Goal: Transaction & Acquisition: Download file/media

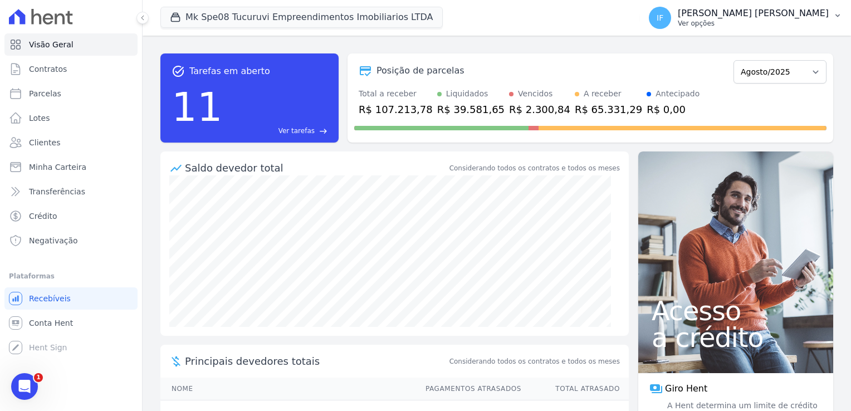
click at [762, 23] on p "Ver opções" at bounding box center [753, 23] width 151 height 9
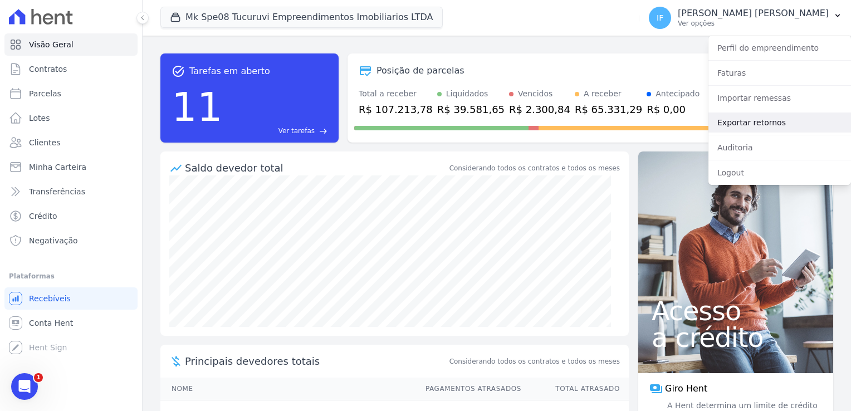
click at [786, 122] on link "Exportar retornos" at bounding box center [779, 122] width 143 height 20
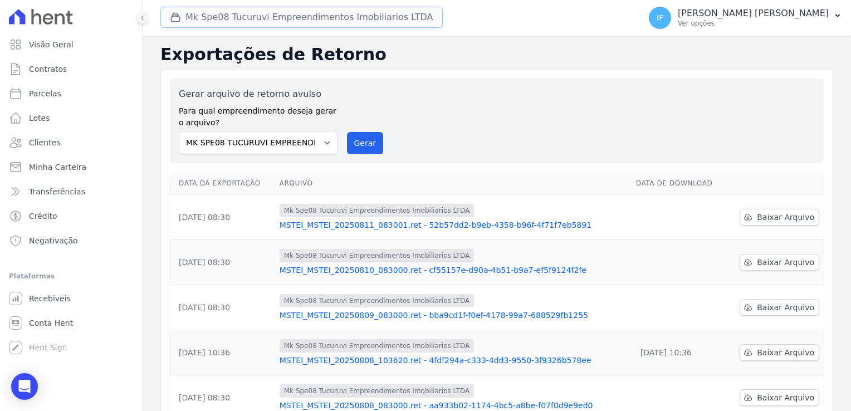
click at [345, 23] on button "Mk Spe08 Tucuruvi Empreendimentos Imobiliarios LTDA" at bounding box center [301, 17] width 282 height 21
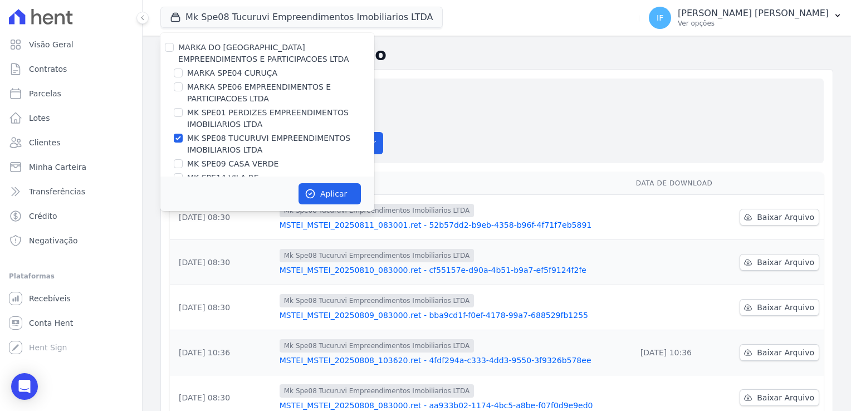
click at [174, 43] on div "MARKA DO [GEOGRAPHIC_DATA] EMPREENDIMENTOS E PARTICIPACOES LTDA" at bounding box center [267, 53] width 214 height 23
click at [169, 48] on input "MARKA DO [GEOGRAPHIC_DATA] EMPREENDIMENTOS E PARTICIPACOES LTDA" at bounding box center [169, 47] width 9 height 9
checkbox input "true"
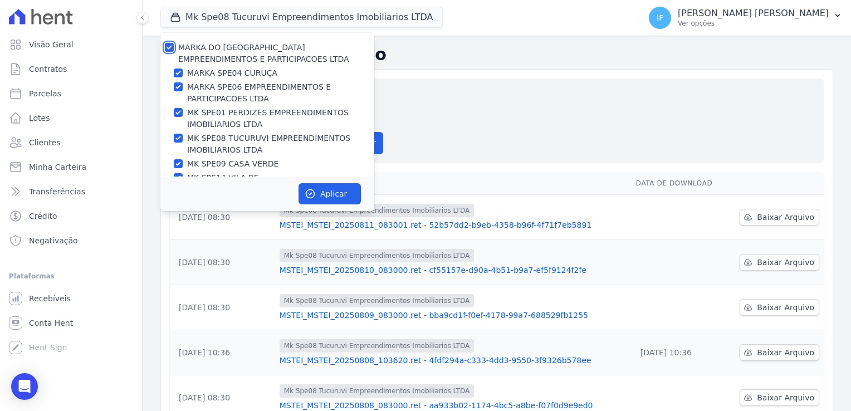
checkbox input "true"
click at [173, 52] on div "MARKA DO [GEOGRAPHIC_DATA] EMPREENDIMENTOS E PARTICIPACOES LTDA" at bounding box center [267, 53] width 214 height 23
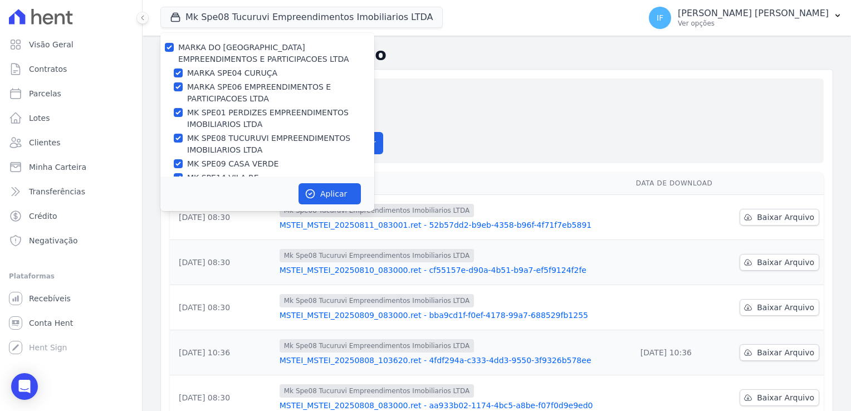
click at [172, 51] on div at bounding box center [169, 47] width 9 height 11
click at [167, 51] on input "MARKA DO [GEOGRAPHIC_DATA] EMPREENDIMENTOS E PARTICIPACOES LTDA" at bounding box center [169, 47] width 9 height 9
checkbox input "false"
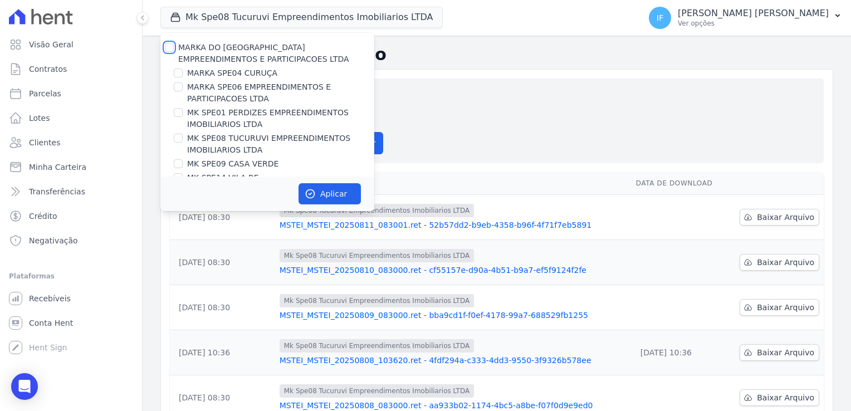
checkbox input "false"
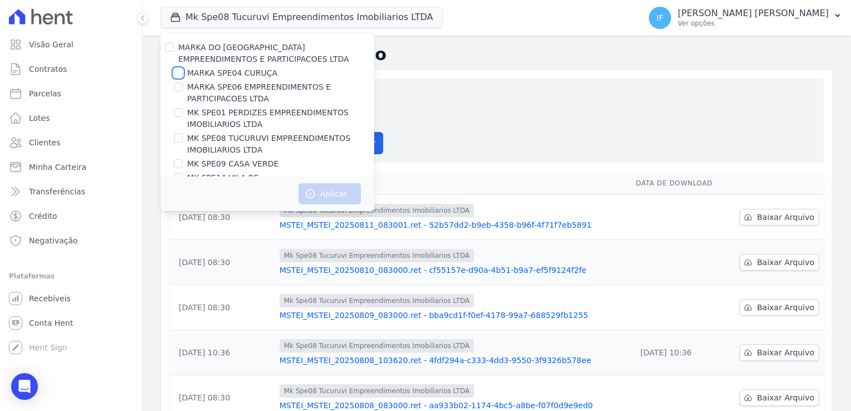
click at [178, 72] on input "MARKA SPE04 CURUÇA" at bounding box center [178, 72] width 9 height 9
checkbox input "true"
click at [331, 193] on button "Aplicar" at bounding box center [329, 193] width 62 height 21
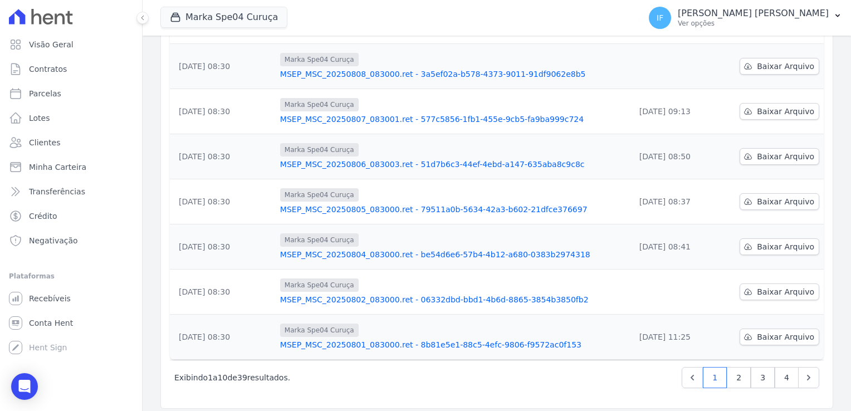
scroll to position [291, 0]
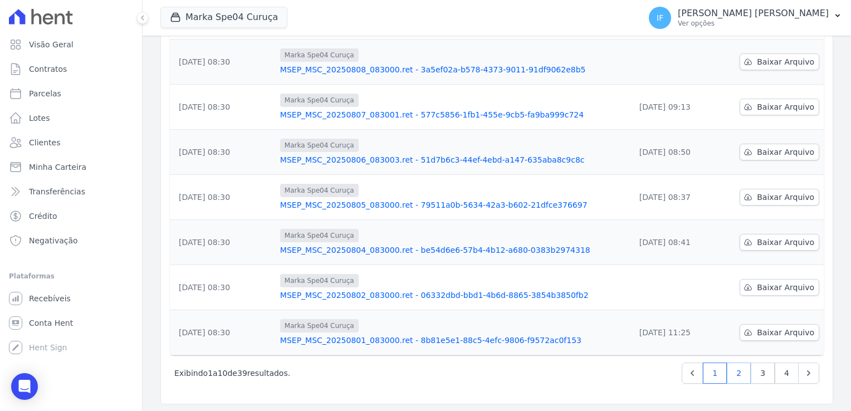
click at [731, 370] on link "2" at bounding box center [739, 373] width 24 height 21
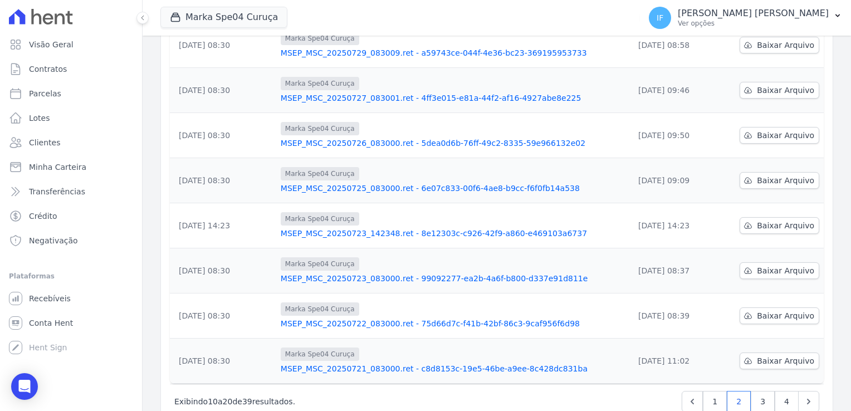
scroll to position [291, 0]
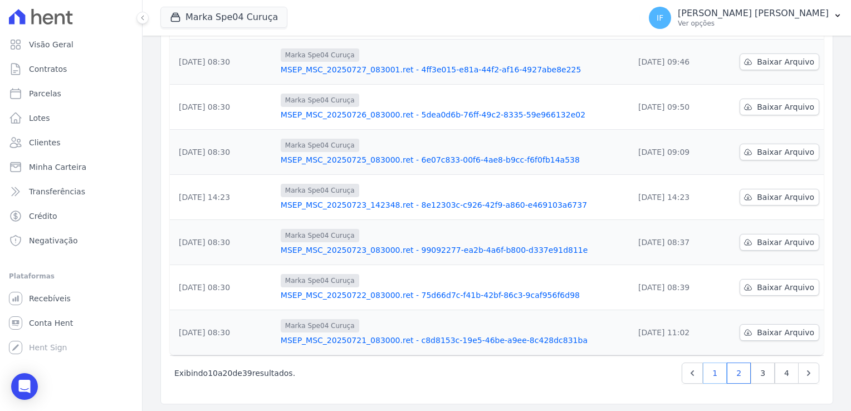
click at [703, 371] on link "1" at bounding box center [715, 373] width 24 height 21
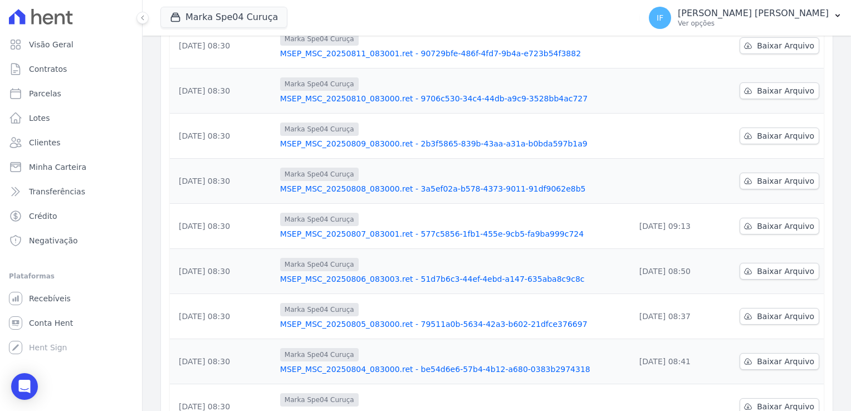
scroll to position [223, 0]
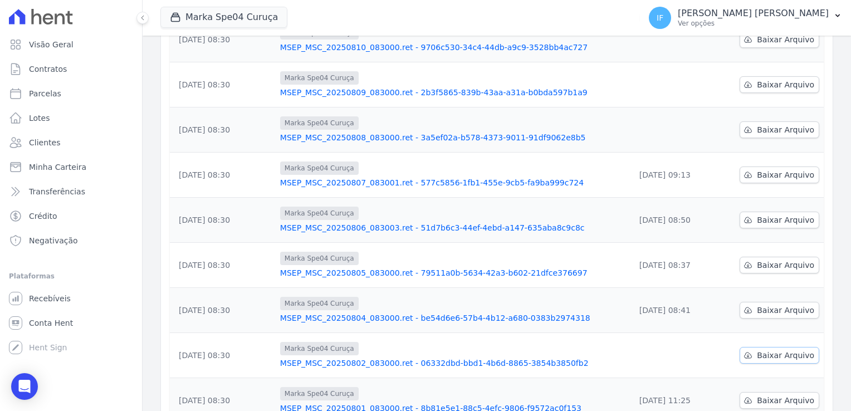
click at [777, 353] on span "Baixar Arquivo" at bounding box center [785, 355] width 57 height 11
click at [190, 235] on td "[DATE] 08:30" at bounding box center [223, 220] width 106 height 45
click at [766, 126] on span "Baixar Arquivo" at bounding box center [785, 129] width 57 height 11
click at [607, 366] on link "MSEP_MSC_20250802_083000.ret - 06332dbd-bbd1-4b6d-8865-3854b3850fb2" at bounding box center [453, 363] width 346 height 11
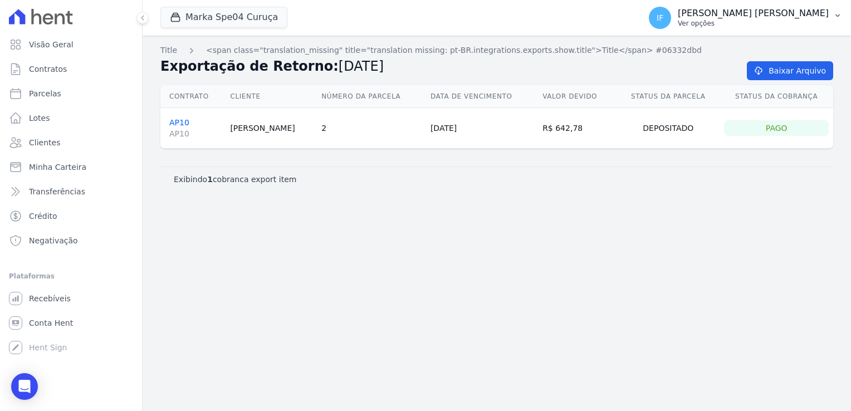
drag, startPoint x: 750, startPoint y: 32, endPoint x: 748, endPoint y: 19, distance: 12.9
click at [748, 19] on button "IF [PERSON_NAME] Ver opções" at bounding box center [745, 17] width 211 height 31
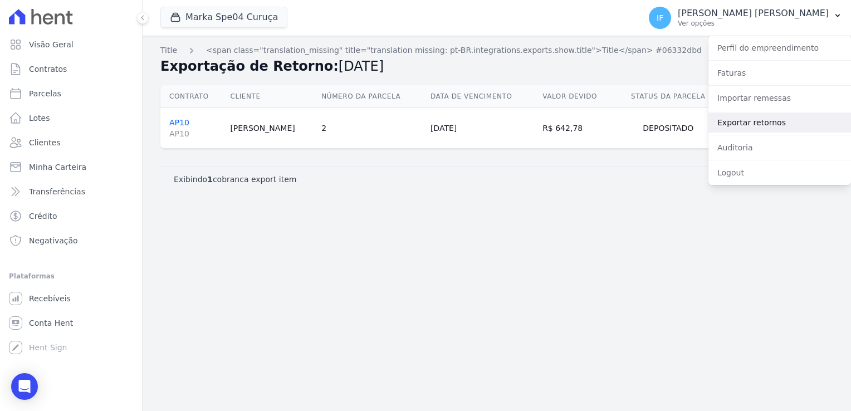
click at [757, 124] on link "Exportar retornos" at bounding box center [779, 122] width 143 height 20
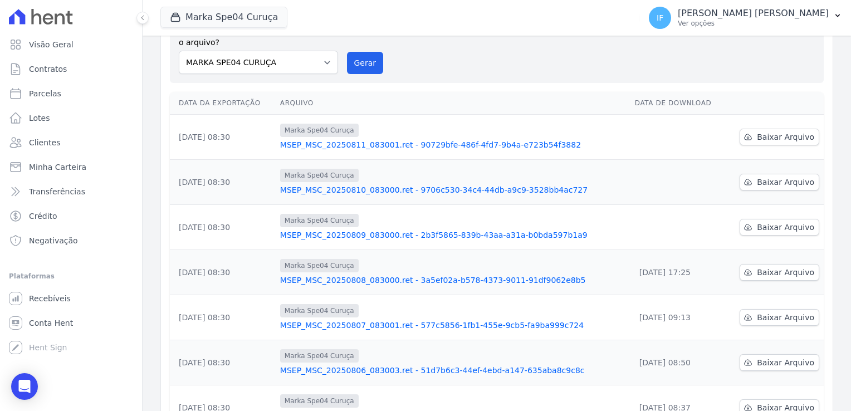
scroll to position [68, 0]
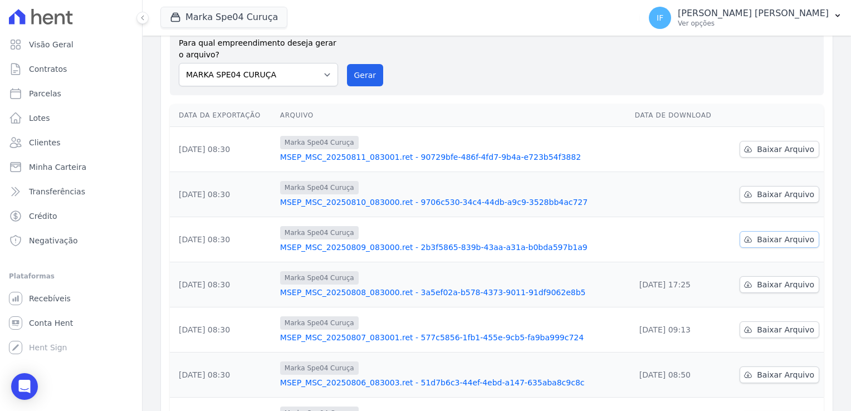
click at [770, 236] on span "Baixar Arquivo" at bounding box center [785, 239] width 57 height 11
click at [541, 361] on div "Marka Spe04 Curuça" at bounding box center [453, 367] width 346 height 13
click at [757, 190] on span "Baixar Arquivo" at bounding box center [785, 194] width 57 height 11
click at [193, 332] on td "[DATE] 08:30" at bounding box center [223, 329] width 106 height 45
click at [763, 148] on span "Baixar Arquivo" at bounding box center [785, 149] width 57 height 11
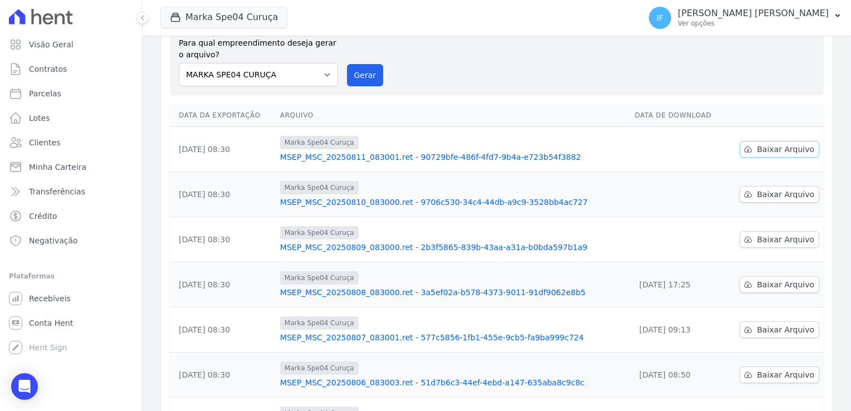
click at [750, 148] on link "Baixar Arquivo" at bounding box center [780, 149] width 80 height 17
click at [745, 149] on icon at bounding box center [748, 149] width 7 height 6
click at [761, 146] on span "Baixar Arquivo" at bounding box center [785, 149] width 57 height 11
click at [745, 149] on icon at bounding box center [748, 149] width 7 height 6
click at [563, 368] on div "Marka Spe04 Curuça" at bounding box center [453, 367] width 346 height 13
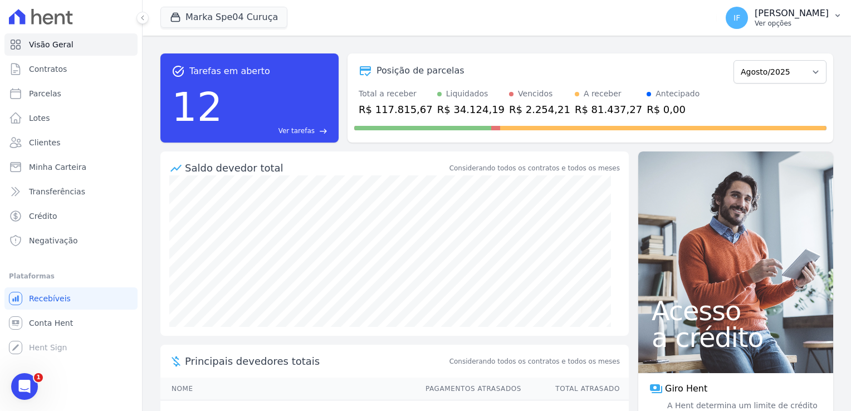
click at [755, 20] on p "Ver opções" at bounding box center [792, 23] width 74 height 9
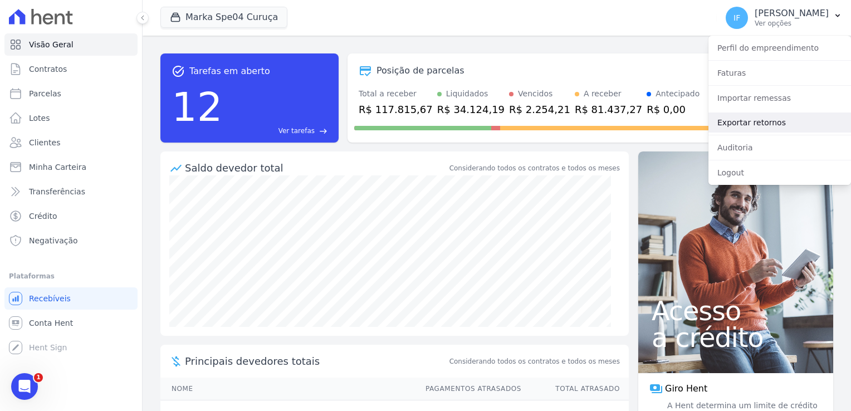
click at [773, 124] on link "Exportar retornos" at bounding box center [779, 122] width 143 height 20
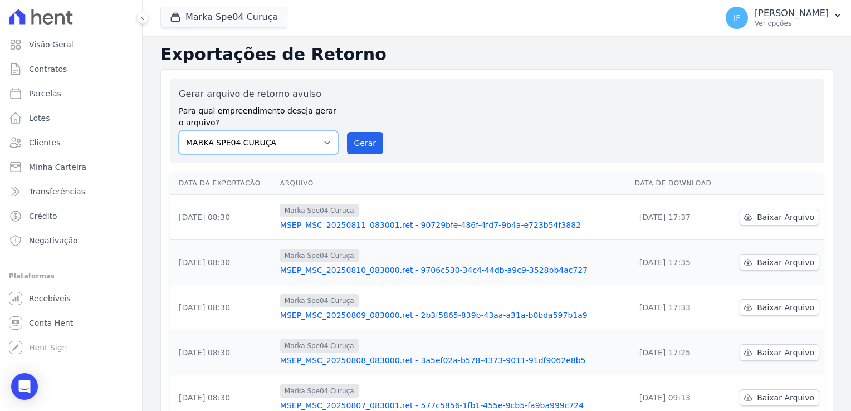
click at [312, 141] on select "MARKA SPE04 CURUÇA MARKA SPE06 EMPREENDIMENTOS E PARTICIPACOES LTDA MK SPE01 PE…" at bounding box center [258, 142] width 159 height 23
select select "fef18e2b-896b-4456-b766-b2db8c2ece14"
click at [179, 131] on select "MARKA SPE04 CURUÇA MARKA SPE06 EMPREENDIMENTOS E PARTICIPACOES LTDA MK SPE01 PE…" at bounding box center [258, 142] width 159 height 23
click at [359, 141] on button "Gerar" at bounding box center [365, 143] width 37 height 22
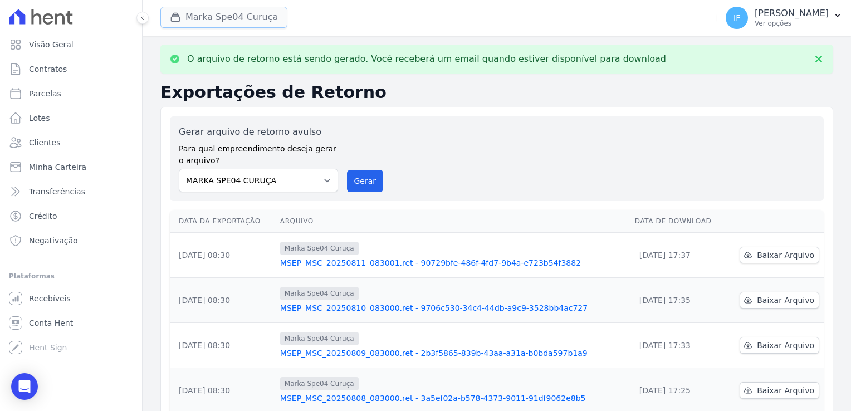
click at [232, 19] on button "Marka Spe04 Curuça" at bounding box center [223, 17] width 127 height 21
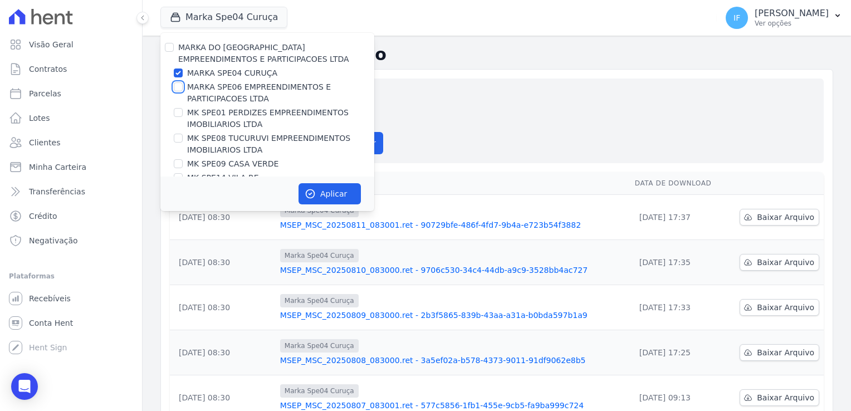
click at [177, 90] on input "MARKA SPE06 EMPREENDIMENTOS E PARTICIPACOES LTDA" at bounding box center [178, 86] width 9 height 9
checkbox input "true"
click at [178, 72] on input "MARKA SPE04 CURUÇA" at bounding box center [178, 72] width 9 height 9
checkbox input "false"
click at [320, 189] on button "Aplicar" at bounding box center [329, 193] width 62 height 21
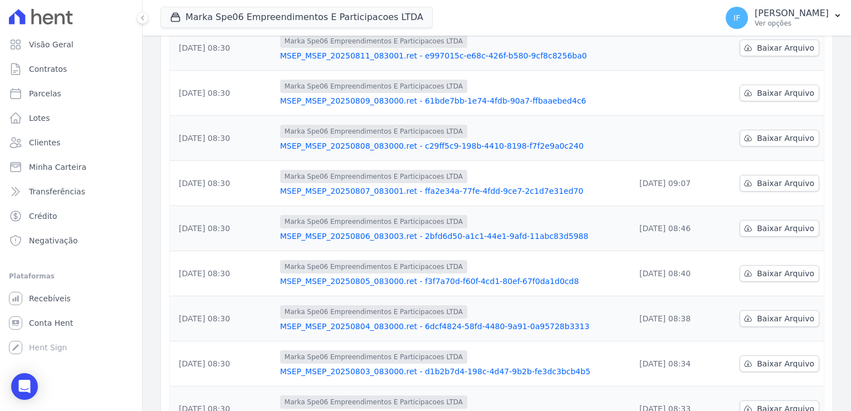
scroll to position [179, 0]
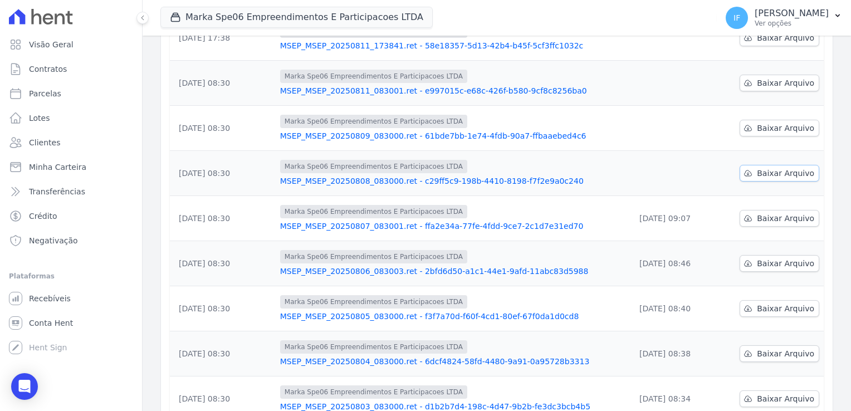
click at [762, 172] on span "Baixar Arquivo" at bounding box center [785, 173] width 57 height 11
click at [153, 237] on div "Data da Exportação Arquivo Data de Download 11/08/2025, 17:38 Marka Spe06 Empre…" at bounding box center [496, 229] width 689 height 483
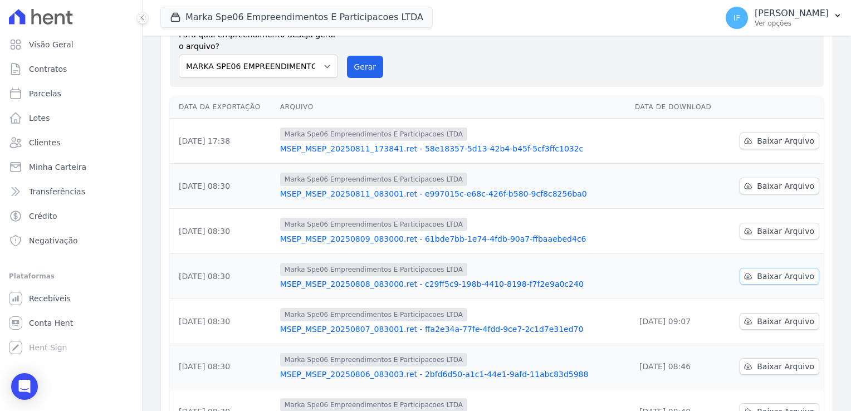
scroll to position [68, 0]
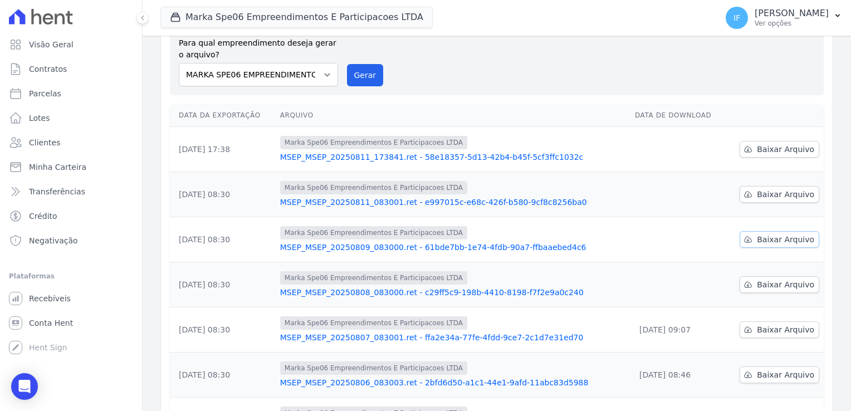
click at [769, 242] on span "Baixar Arquivo" at bounding box center [785, 239] width 57 height 11
click at [175, 352] on td "[DATE] 08:30" at bounding box center [223, 374] width 106 height 45
click at [775, 190] on span "Baixar Arquivo" at bounding box center [785, 194] width 57 height 11
click at [150, 226] on div "Exportações de Retorno Gerar arquivo de retorno avulso Para qual empreendimento…" at bounding box center [497, 302] width 708 height 668
click at [757, 192] on span "Baixar Arquivo" at bounding box center [785, 194] width 57 height 11
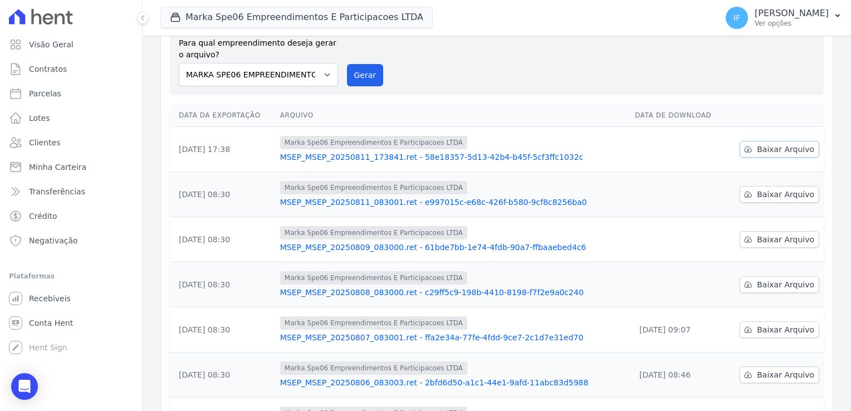
click at [757, 144] on span "Baixar Arquivo" at bounding box center [785, 149] width 57 height 11
click at [180, 239] on td "[DATE] 08:30" at bounding box center [223, 239] width 106 height 45
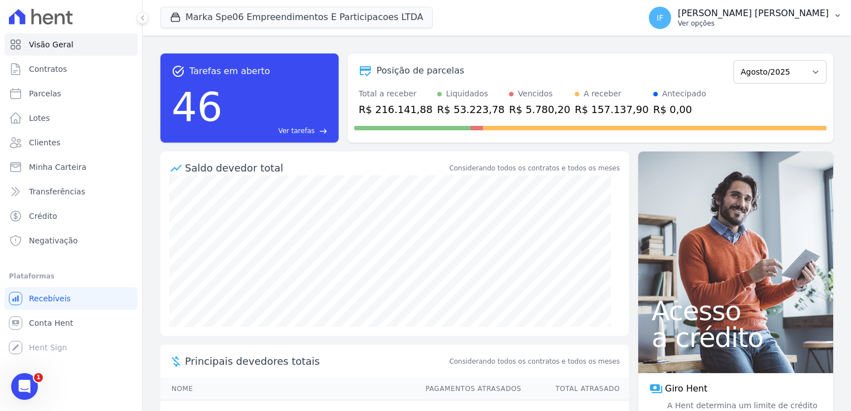
click at [743, 16] on p "[PERSON_NAME]" at bounding box center [753, 13] width 151 height 11
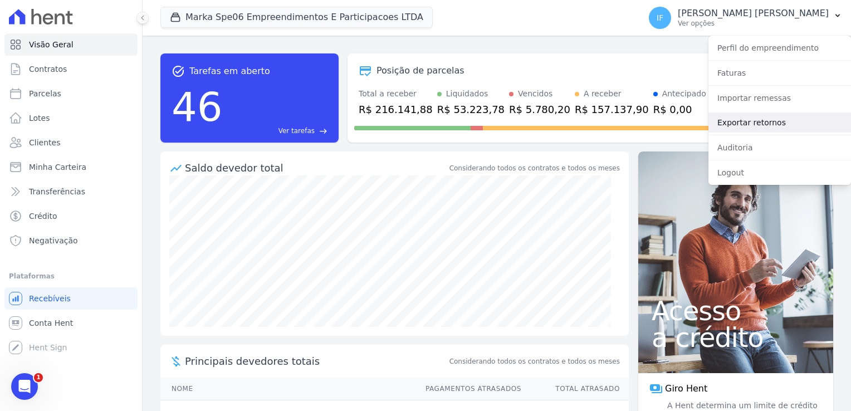
click at [760, 123] on link "Exportar retornos" at bounding box center [779, 122] width 143 height 20
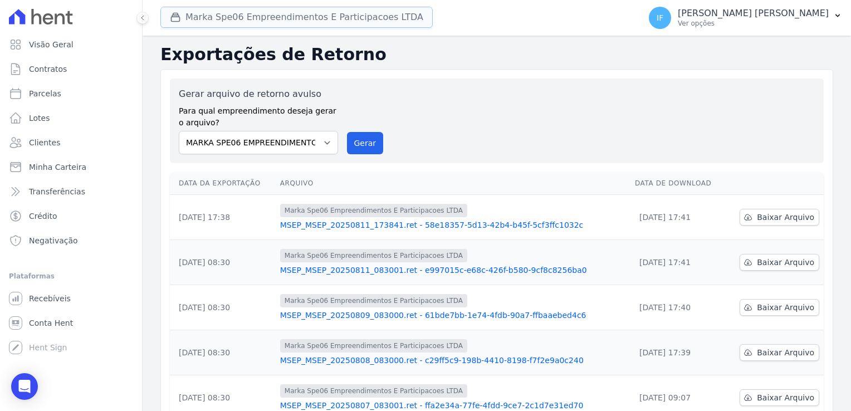
click at [286, 8] on button "Marka Spe06 Empreendimentos E Participacoes LTDA" at bounding box center [296, 17] width 272 height 21
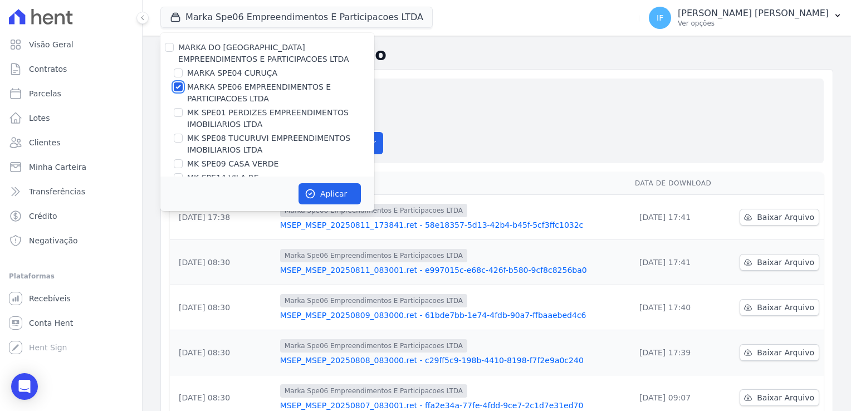
click at [176, 87] on input "MARKA SPE06 EMPREENDIMENTOS E PARTICIPACOES LTDA" at bounding box center [178, 86] width 9 height 9
checkbox input "false"
click at [178, 111] on input "MK SPE01 PERDIZES EMPREENDIMENTOS IMOBILIARIOS LTDA" at bounding box center [178, 112] width 9 height 9
checkbox input "true"
click at [336, 195] on button "Aplicar" at bounding box center [329, 193] width 62 height 21
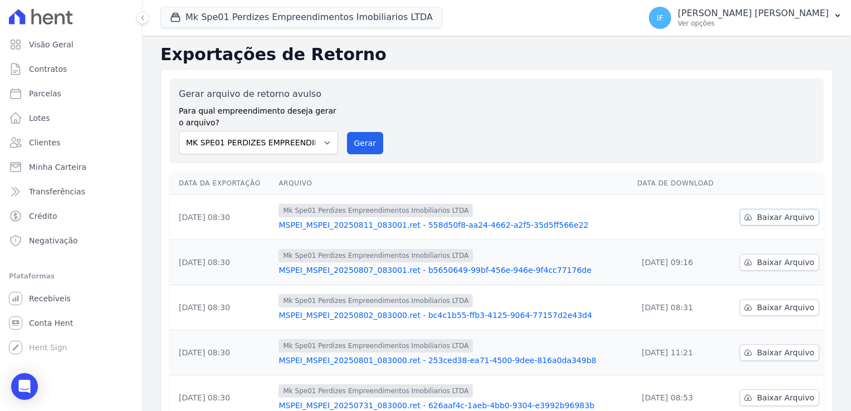
click at [767, 219] on span "Baixar Arquivo" at bounding box center [785, 217] width 57 height 11
click at [155, 155] on div "Exportações de Retorno Gerar arquivo de retorno avulso Para qual empreendimento…" at bounding box center [497, 370] width 708 height 668
click at [270, 20] on button "Mk Spe01 Perdizes Empreendimentos Imobiliarios LTDA" at bounding box center [301, 17] width 282 height 21
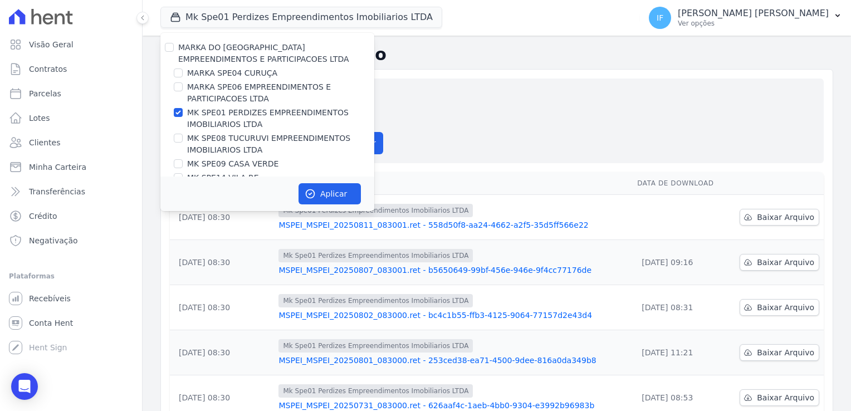
click at [200, 140] on label "MK SPE08 TUCURUVI EMPREENDIMENTOS IMOBILIARIOS LTDA" at bounding box center [280, 144] width 187 height 23
click at [183, 140] on input "MK SPE08 TUCURUVI EMPREENDIMENTOS IMOBILIARIOS LTDA" at bounding box center [178, 138] width 9 height 9
checkbox input "true"
click at [196, 114] on label "MK SPE01 PERDIZES EMPREENDIMENTOS IMOBILIARIOS LTDA" at bounding box center [280, 118] width 187 height 23
drag, startPoint x: 196, startPoint y: 114, endPoint x: 180, endPoint y: 114, distance: 15.6
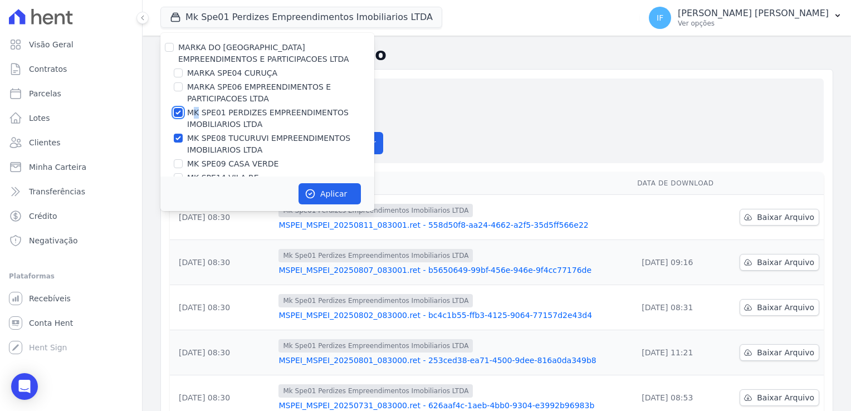
click at [180, 114] on input "MK SPE01 PERDIZES EMPREENDIMENTOS IMOBILIARIOS LTDA" at bounding box center [178, 112] width 9 height 9
checkbox input "false"
click at [335, 191] on button "Aplicar" at bounding box center [329, 193] width 62 height 21
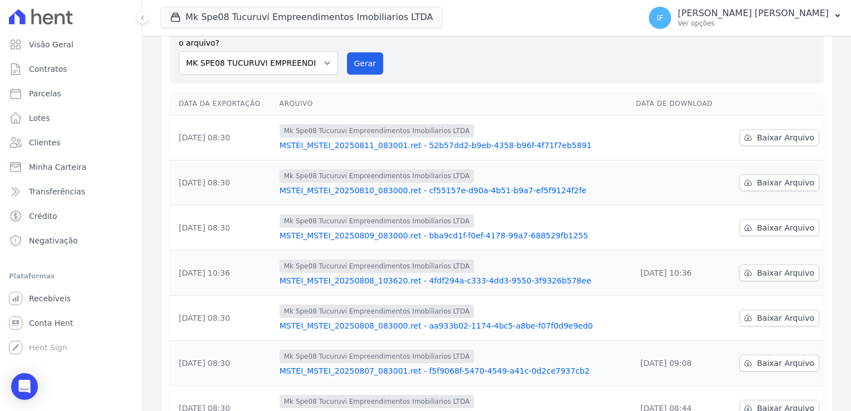
scroll to position [223, 0]
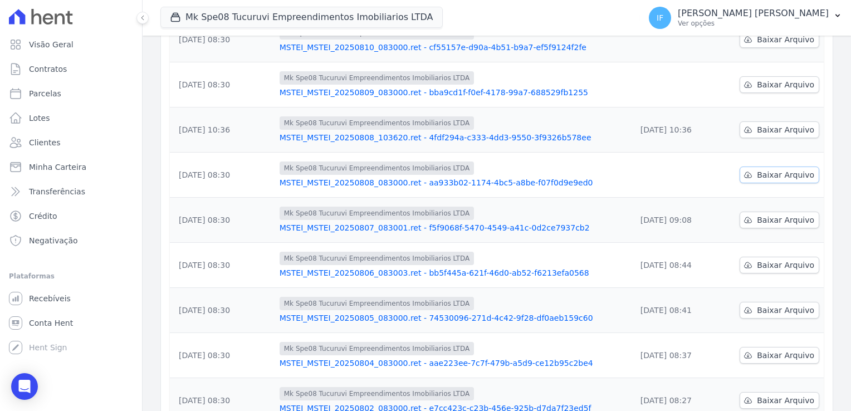
click at [770, 170] on span "Baixar Arquivo" at bounding box center [785, 174] width 57 height 11
click at [772, 174] on span "Baixar Arquivo" at bounding box center [785, 174] width 57 height 11
click at [80, 298] on link "Recebíveis" at bounding box center [70, 298] width 133 height 22
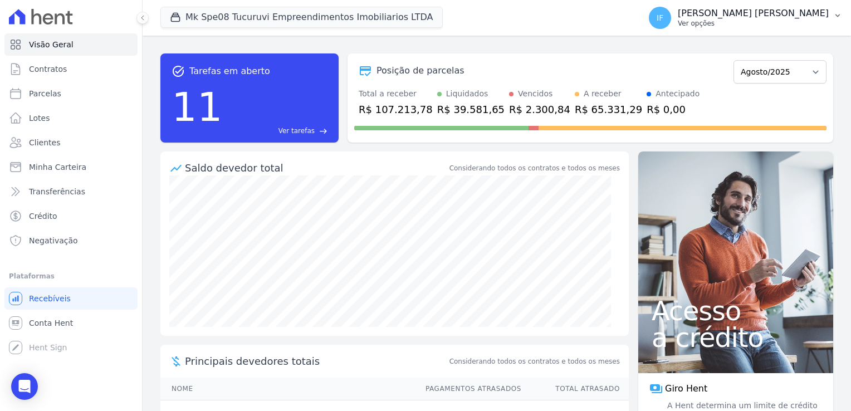
click at [749, 17] on p "[PERSON_NAME]" at bounding box center [753, 13] width 151 height 11
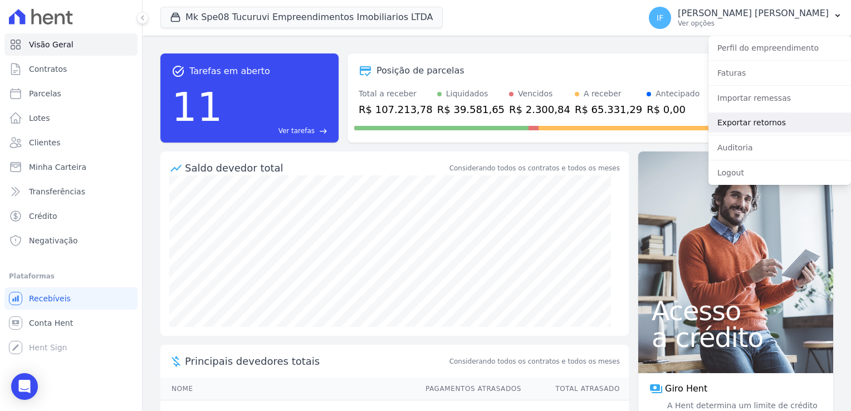
click at [758, 125] on link "Exportar retornos" at bounding box center [779, 122] width 143 height 20
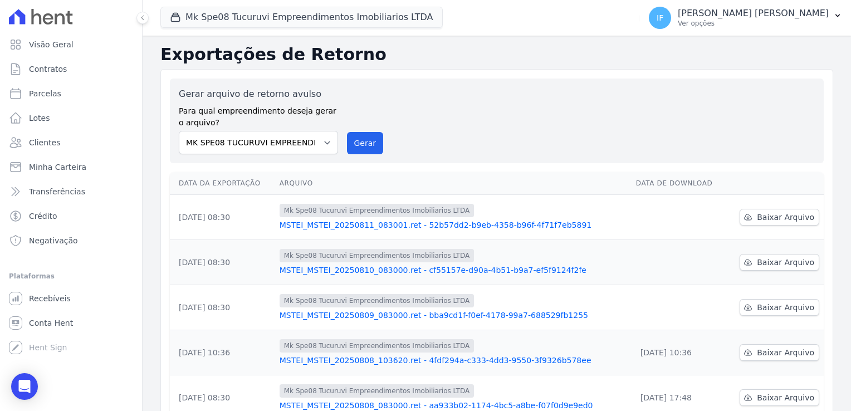
click at [151, 319] on div "Exportações de Retorno Gerar arquivo de retorno avulso Para qual empreendimento…" at bounding box center [497, 370] width 708 height 668
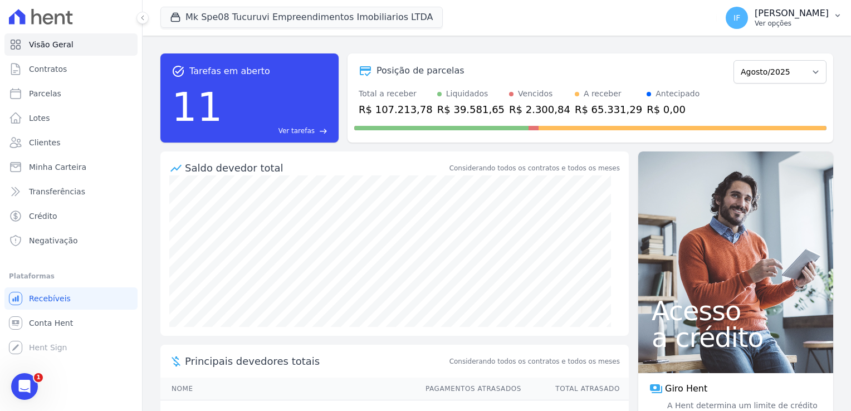
click at [755, 24] on p "Ver opções" at bounding box center [792, 23] width 74 height 9
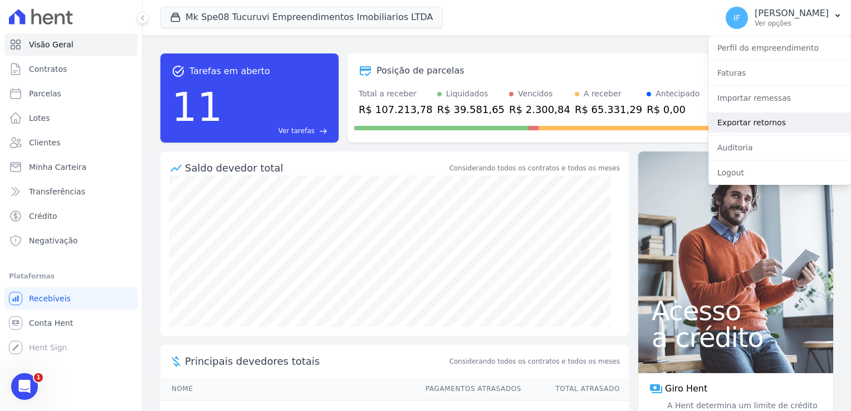
click at [751, 125] on link "Exportar retornos" at bounding box center [779, 122] width 143 height 20
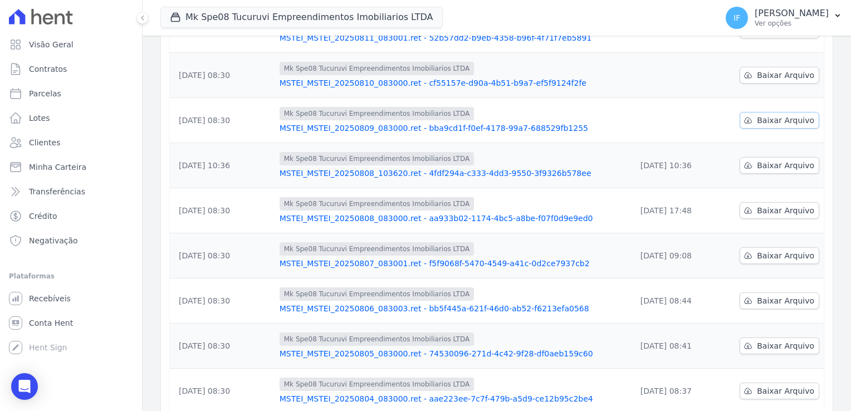
scroll to position [167, 0]
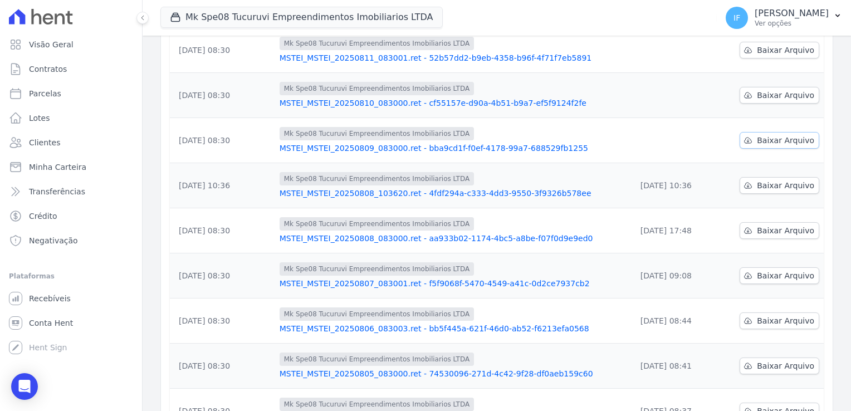
click at [761, 135] on span "Baixar Arquivo" at bounding box center [785, 140] width 57 height 11
click at [225, 358] on td "[DATE] 08:30" at bounding box center [222, 366] width 105 height 45
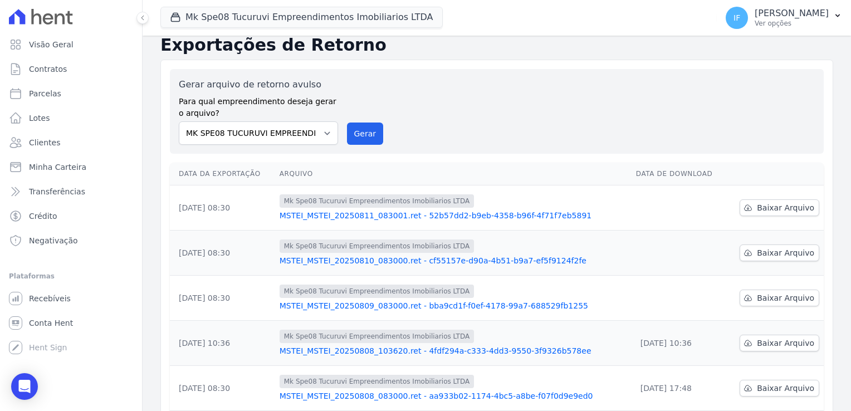
scroll to position [0, 0]
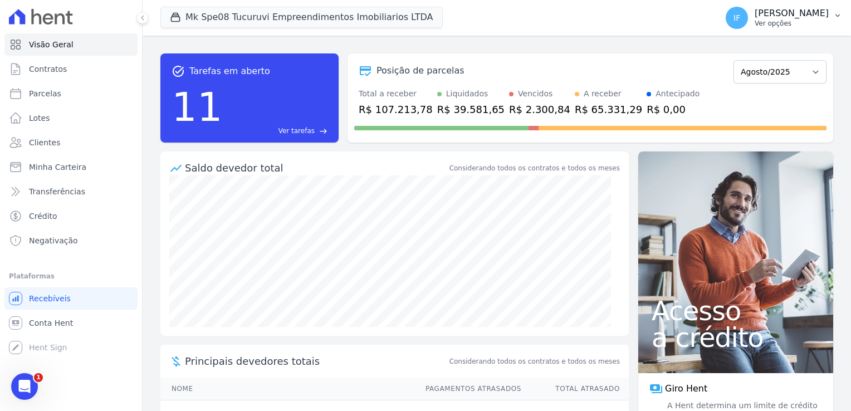
click at [755, 17] on p "[PERSON_NAME]" at bounding box center [792, 13] width 74 height 11
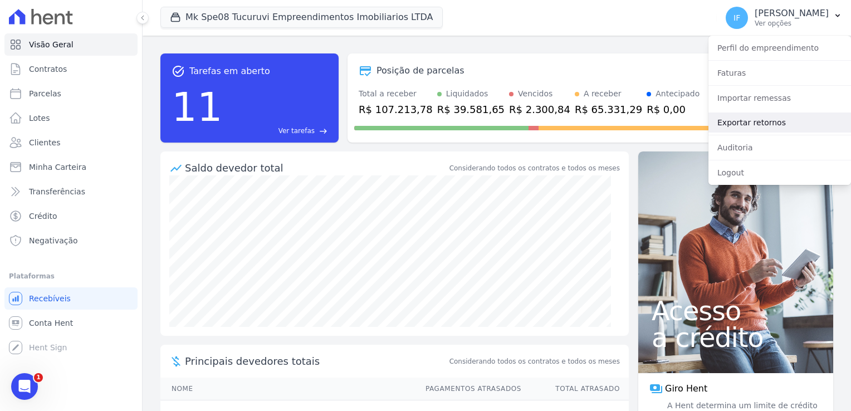
click at [782, 127] on link "Exportar retornos" at bounding box center [779, 122] width 143 height 20
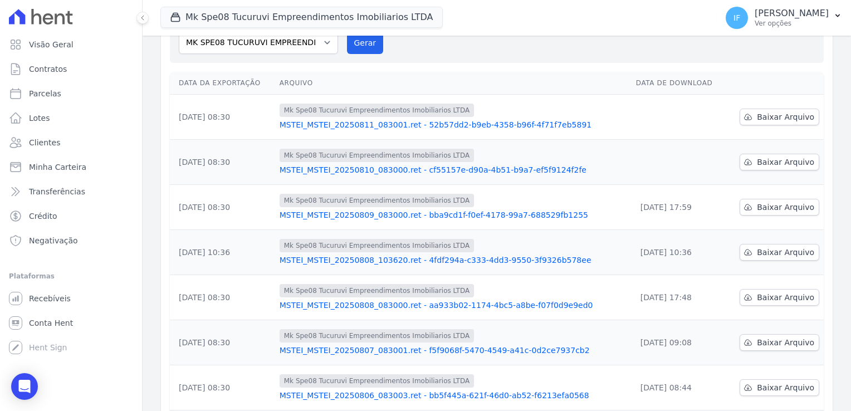
scroll to position [111, 0]
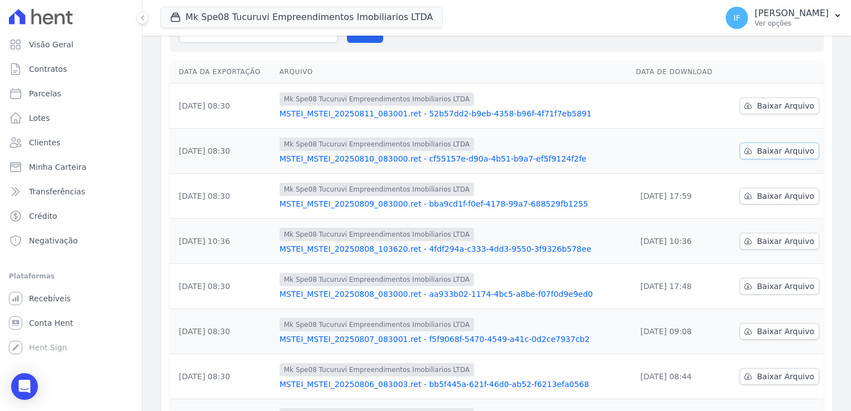
click at [772, 150] on span "Baixar Arquivo" at bounding box center [785, 150] width 57 height 11
click at [151, 254] on div "Exportações de Retorno Gerar arquivo de retorno avulso Para qual empreendimento…" at bounding box center [497, 258] width 708 height 668
click at [773, 109] on span "Baixar Arquivo" at bounding box center [785, 105] width 57 height 11
click at [163, 331] on div "Data da Exportação Arquivo Data de Download 11/08/2025, 08:30 Mk Spe08 Tucuruvi…" at bounding box center [496, 297] width 689 height 483
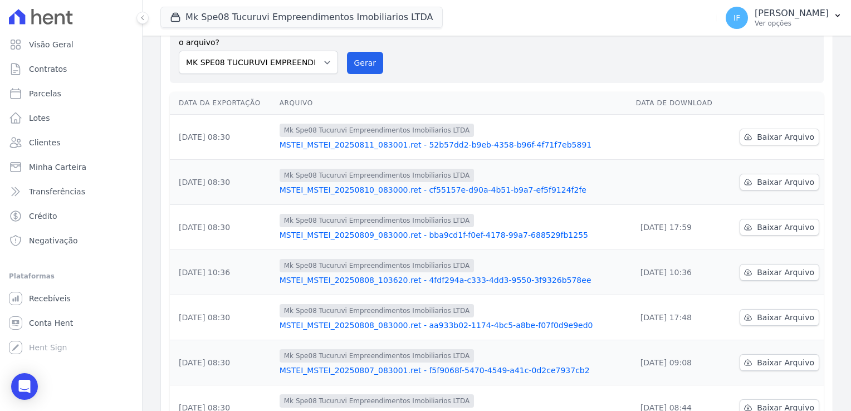
scroll to position [0, 0]
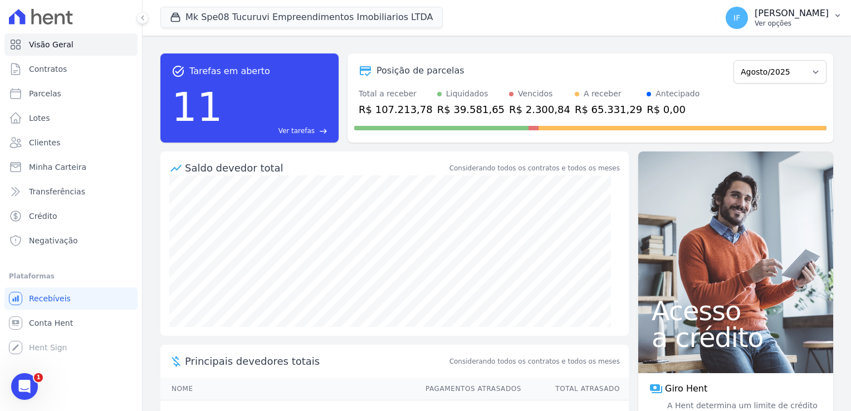
click at [755, 22] on p "Ver opções" at bounding box center [792, 23] width 74 height 9
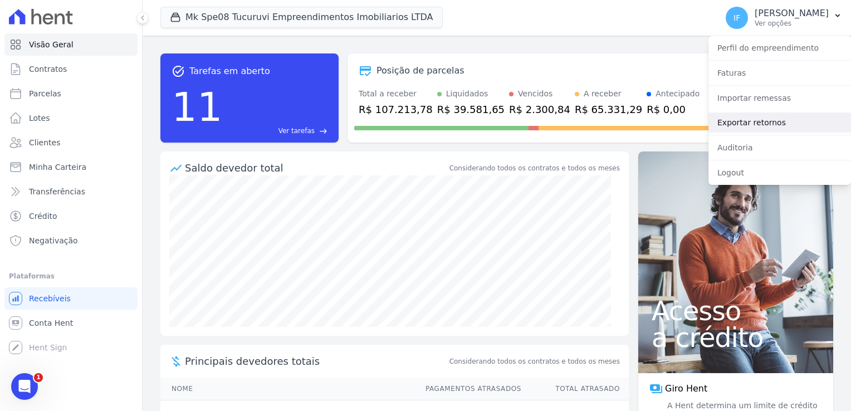
click at [785, 123] on link "Exportar retornos" at bounding box center [779, 122] width 143 height 20
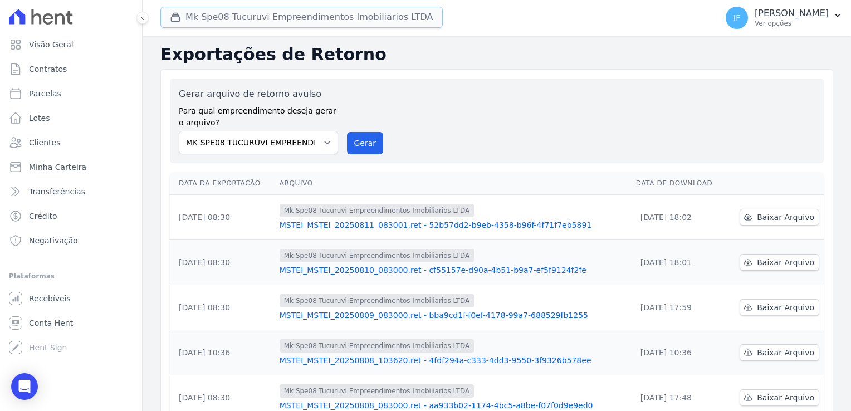
click at [289, 19] on button "Mk Spe08 Tucuruvi Empreendimentos Imobiliarios LTDA" at bounding box center [301, 17] width 282 height 21
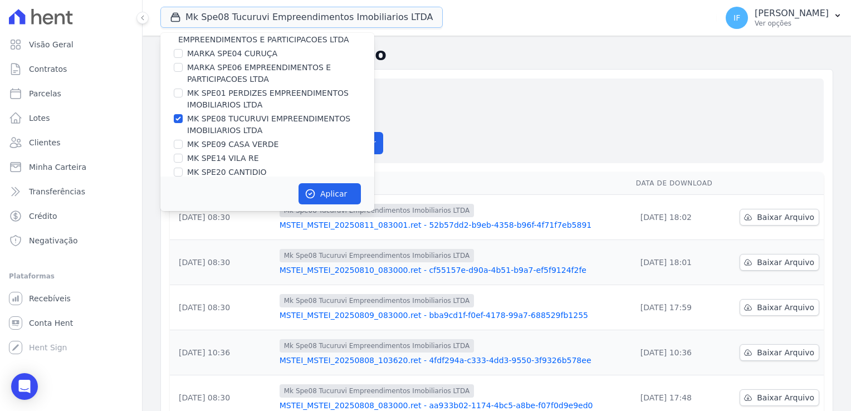
scroll to position [30, 0]
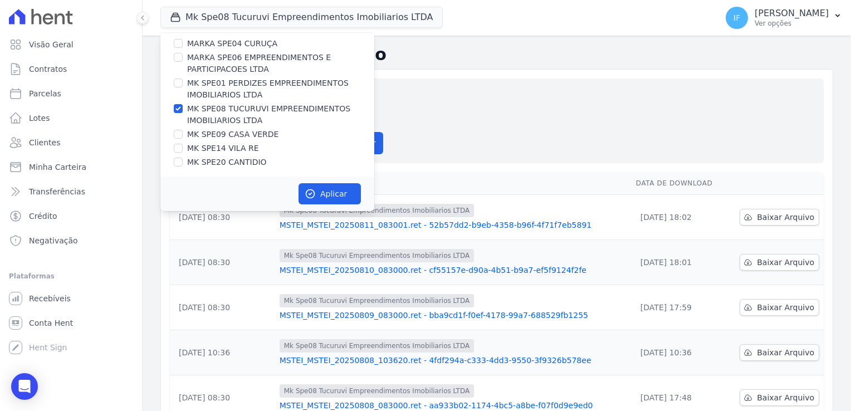
click at [227, 141] on div "MARKA DO BRASIL EMPREENDIMENTOS E PARTICIPACOES LTDA MARKA SPE04 CURUÇA MARKA S…" at bounding box center [267, 90] width 214 height 174
click at [180, 133] on input "MK SPE09 CASA VERDE" at bounding box center [178, 134] width 9 height 9
checkbox input "true"
click at [176, 104] on input "MK SPE08 TUCURUVI EMPREENDIMENTOS IMOBILIARIOS LTDA" at bounding box center [178, 108] width 9 height 9
checkbox input "false"
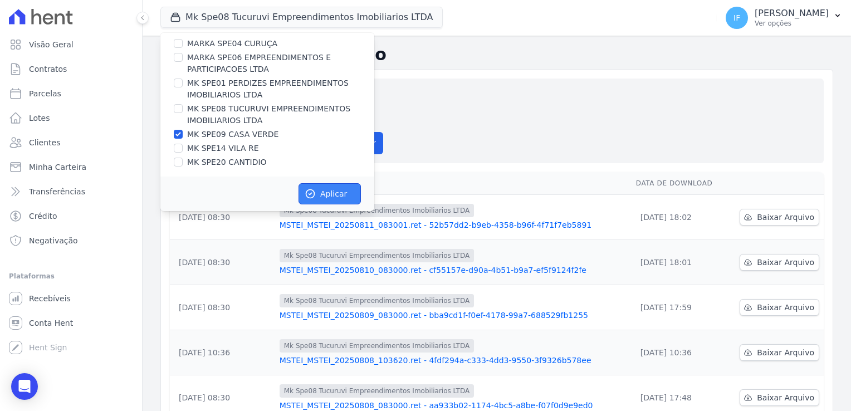
click at [332, 193] on button "Aplicar" at bounding box center [329, 193] width 62 height 21
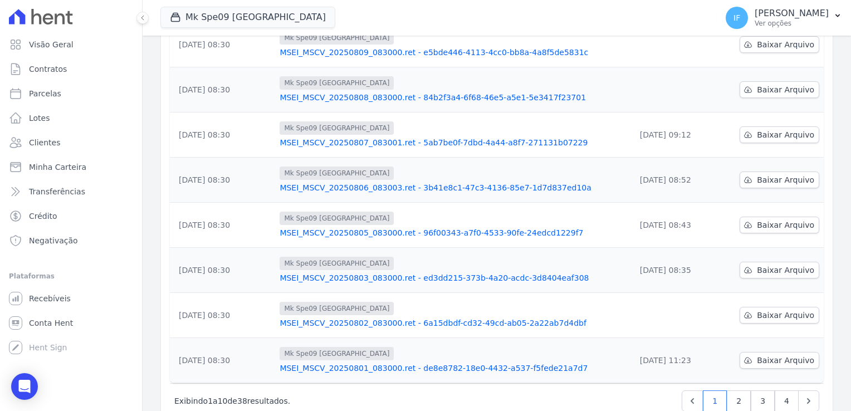
scroll to position [291, 0]
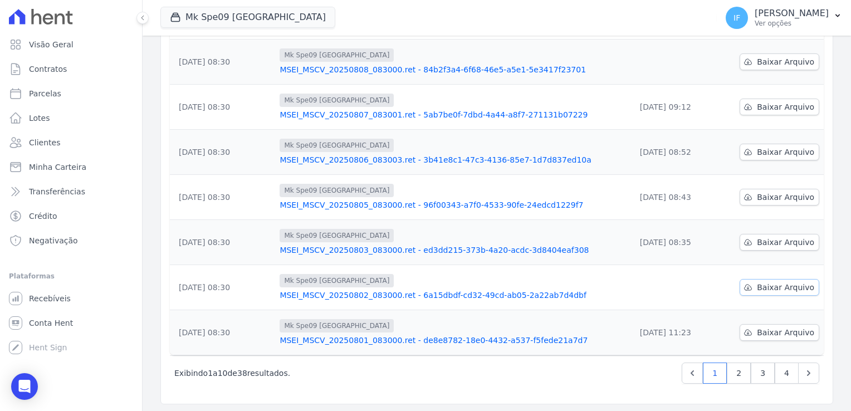
click at [765, 289] on span "Baixar Arquivo" at bounding box center [785, 287] width 57 height 11
click at [394, 384] on div "Próximo › Exibindo 1 a 10 de 38 resultados. 1 2 3 4" at bounding box center [497, 372] width 654 height 35
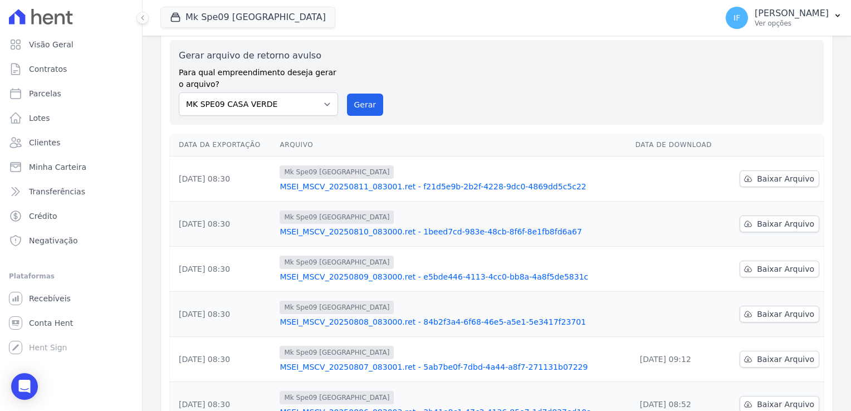
scroll to position [12, 0]
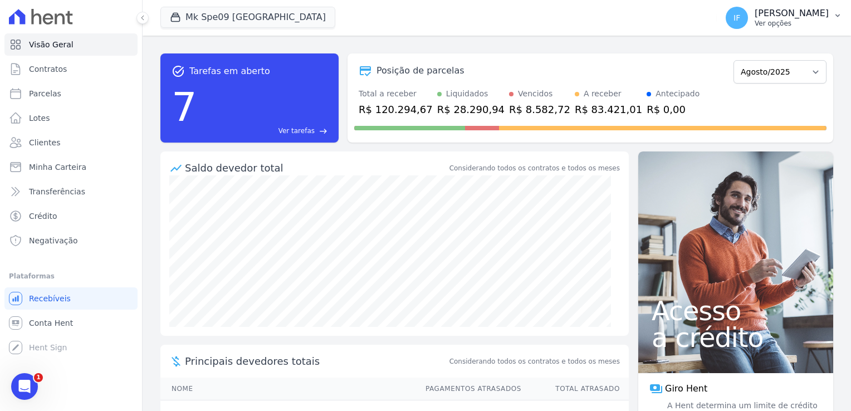
click at [769, 21] on p "Ver opções" at bounding box center [792, 23] width 74 height 9
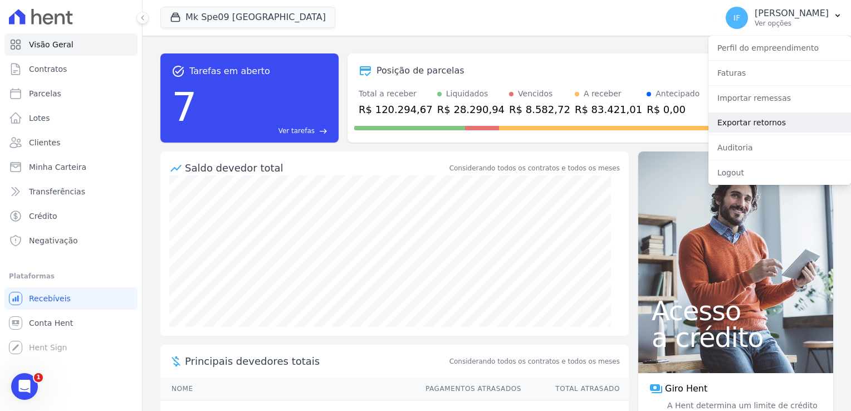
click at [778, 125] on link "Exportar retornos" at bounding box center [779, 122] width 143 height 20
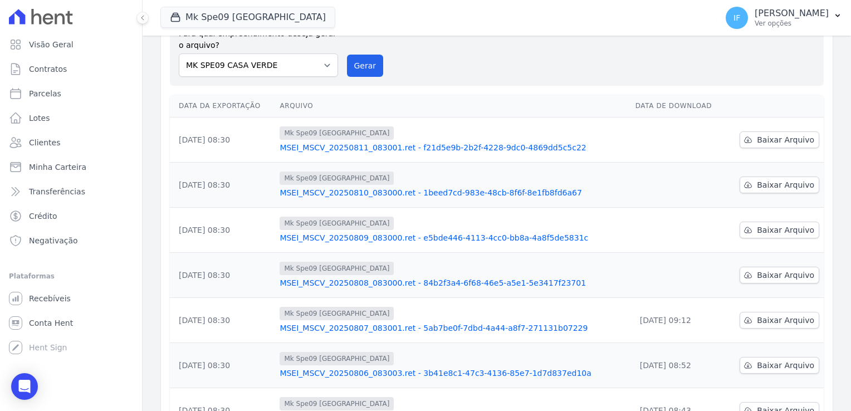
scroll to position [56, 0]
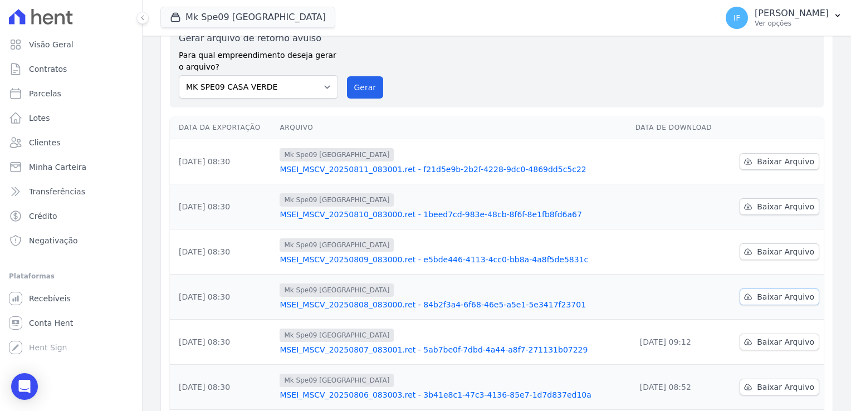
click at [771, 297] on span "Baixar Arquivo" at bounding box center [785, 296] width 57 height 11
click at [425, 380] on div "Mk Spe09 [GEOGRAPHIC_DATA]" at bounding box center [453, 380] width 346 height 13
click at [768, 255] on span "Baixar Arquivo" at bounding box center [785, 251] width 57 height 11
click at [149, 312] on div "Exportações de Retorno Gerar arquivo de retorno avulso Para qual empreendimento…" at bounding box center [497, 314] width 708 height 668
click at [762, 205] on span "Baixar Arquivo" at bounding box center [785, 206] width 57 height 11
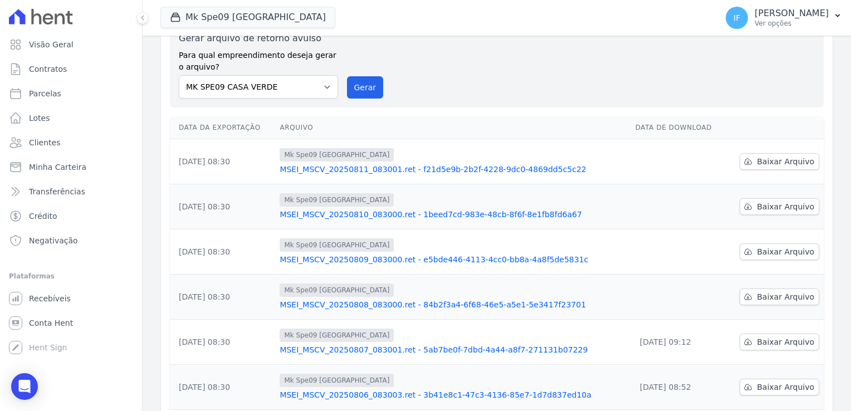
click at [187, 179] on td "[DATE] 08:30" at bounding box center [222, 161] width 105 height 45
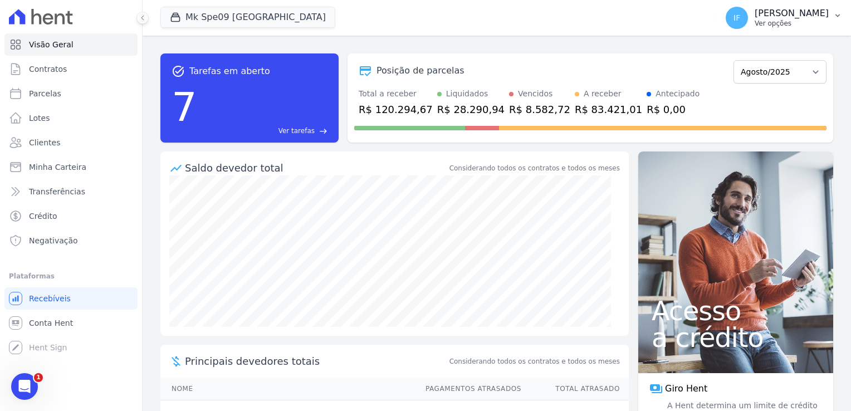
click at [755, 16] on p "[PERSON_NAME]" at bounding box center [792, 13] width 74 height 11
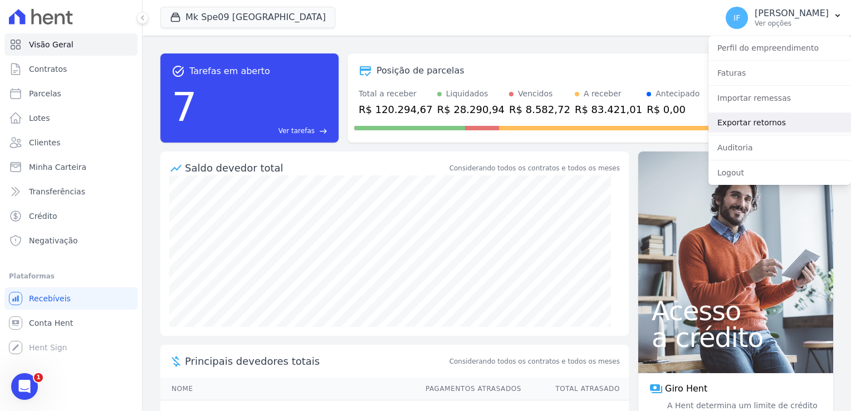
click at [770, 128] on link "Exportar retornos" at bounding box center [779, 122] width 143 height 20
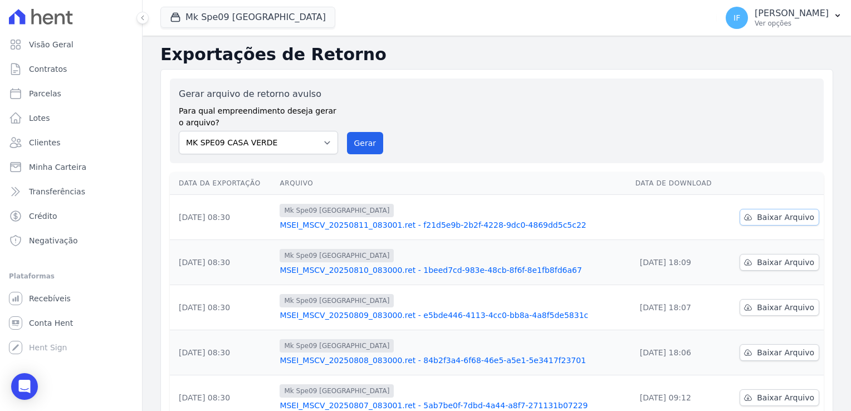
click at [765, 221] on span "Baixar Arquivo" at bounding box center [785, 217] width 57 height 11
click at [144, 205] on div "Exportações de Retorno Gerar arquivo de retorno avulso Para qual empreendimento…" at bounding box center [497, 370] width 708 height 668
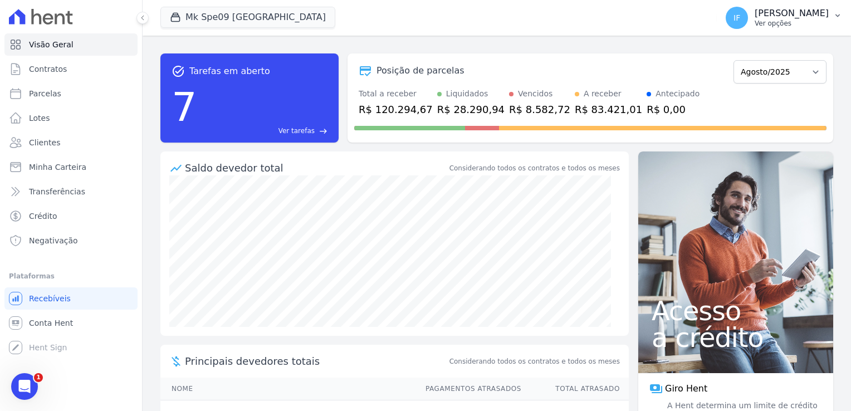
click at [756, 21] on p "Ver opções" at bounding box center [792, 23] width 74 height 9
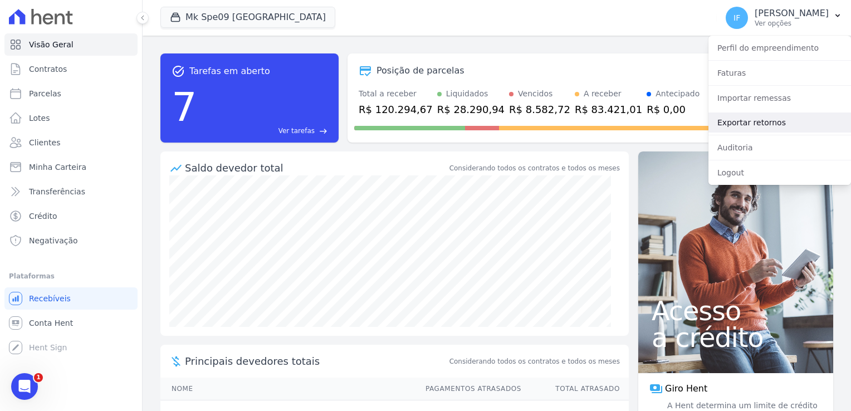
click at [768, 124] on link "Exportar retornos" at bounding box center [779, 122] width 143 height 20
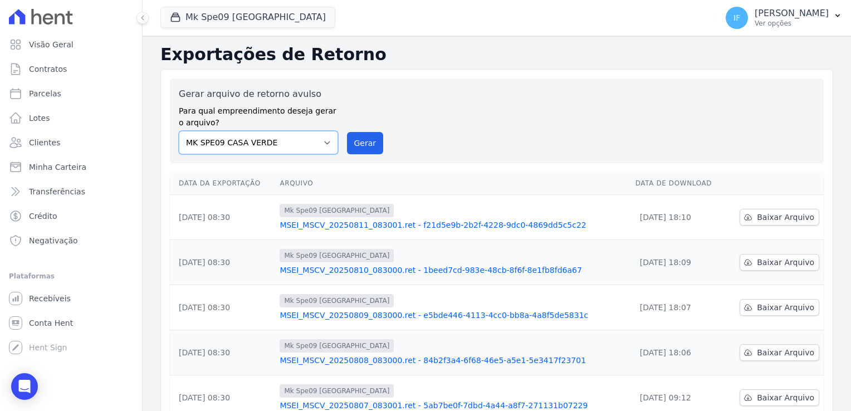
click at [298, 139] on select "MARKA SPE04 CURUÇA MARKA SPE06 EMPREENDIMENTOS E PARTICIPACOES LTDA MK SPE01 PE…" at bounding box center [258, 142] width 159 height 23
select select "39995bf4-9ae3-4619-a753-9d7f943d9086"
click at [179, 131] on select "MARKA SPE04 CURUÇA MARKA SPE06 EMPREENDIMENTOS E PARTICIPACOES LTDA MK SPE01 PE…" at bounding box center [258, 142] width 159 height 23
click at [356, 146] on button "Gerar" at bounding box center [365, 143] width 37 height 22
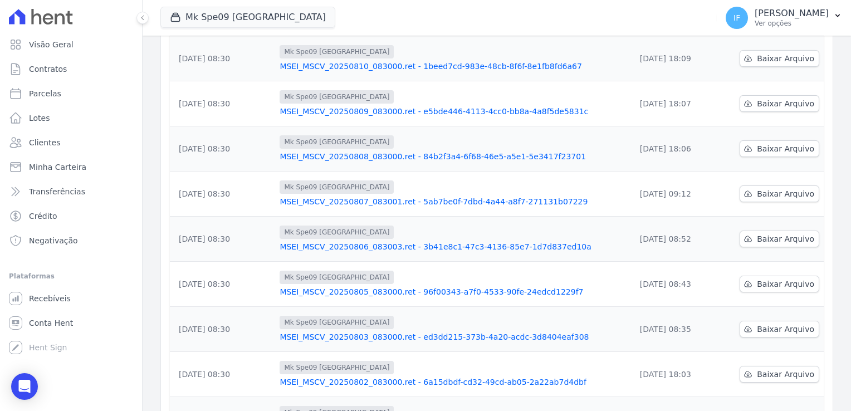
scroll to position [223, 0]
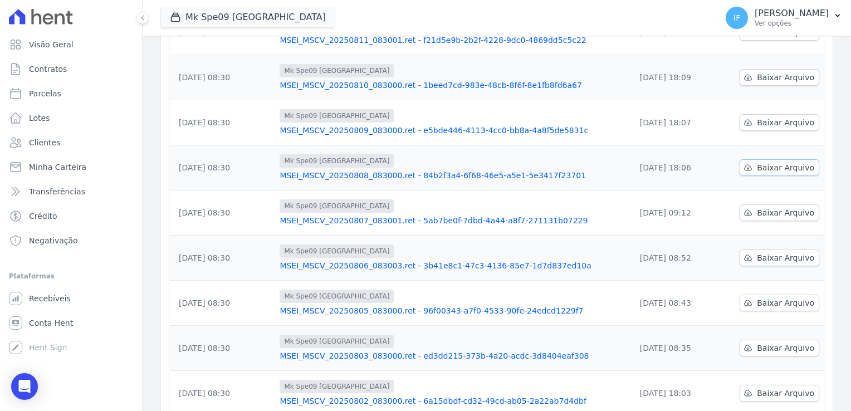
click at [777, 166] on span "Baixar Arquivo" at bounding box center [785, 167] width 57 height 11
click at [58, 326] on span "Conta Hent" at bounding box center [51, 322] width 44 height 11
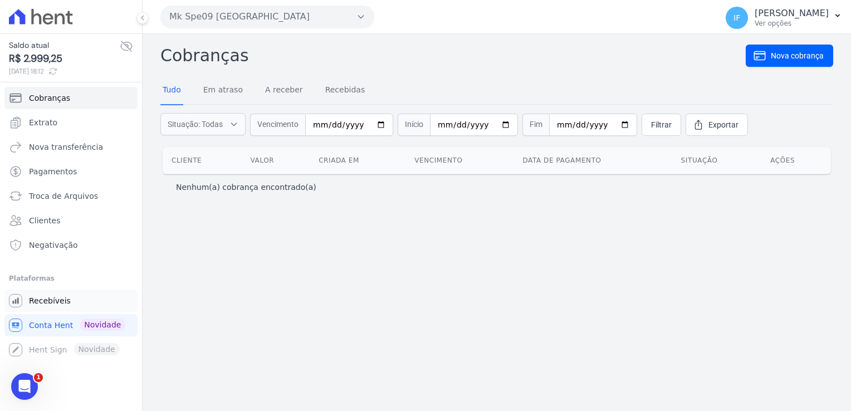
click at [43, 303] on span "Recebíveis" at bounding box center [50, 300] width 42 height 11
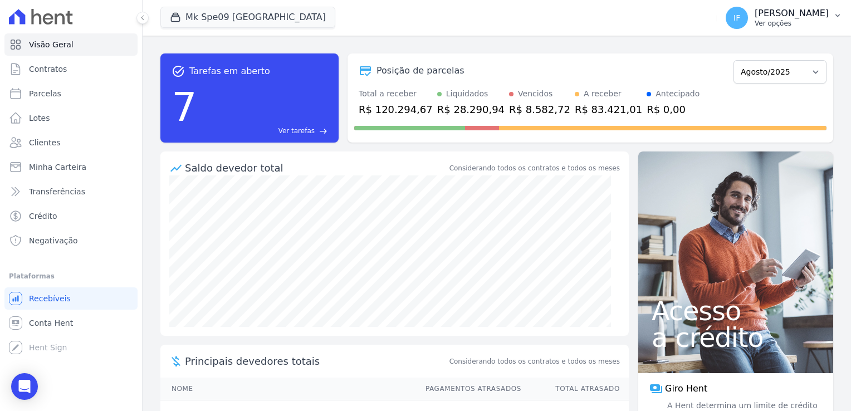
click at [755, 18] on div "Isabel Fernanda Bianchi Ver opções" at bounding box center [792, 18] width 74 height 20
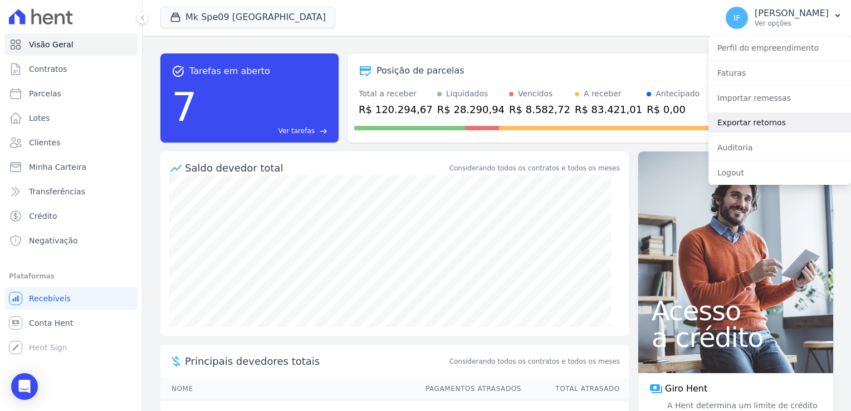
click at [759, 123] on link "Exportar retornos" at bounding box center [779, 122] width 143 height 20
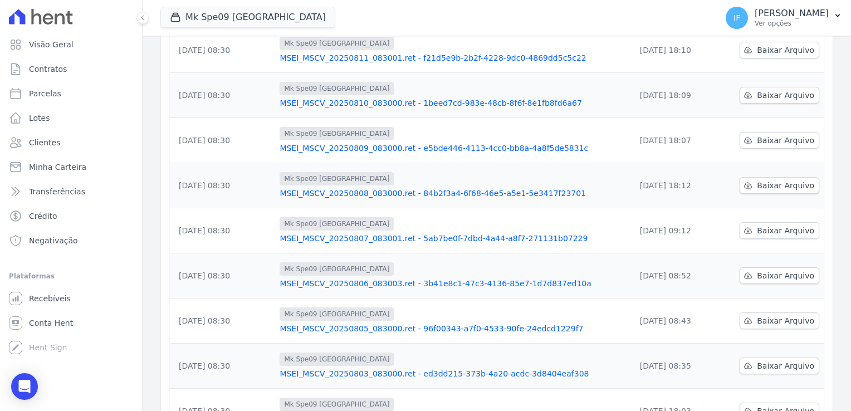
scroll to position [111, 0]
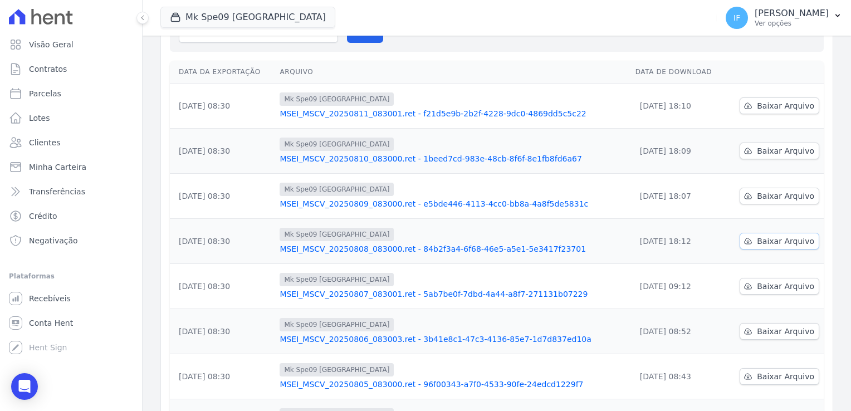
click at [778, 240] on span "Baixar Arquivo" at bounding box center [785, 241] width 57 height 11
click at [526, 283] on div "Mk Spe09 Casa Verde" at bounding box center [453, 279] width 346 height 13
click at [763, 237] on span "Baixar Arquivo" at bounding box center [785, 241] width 57 height 11
click at [496, 251] on link "MSEI_MSCV_20250808_083000.ret - 84b2f3a4-6f68-46e5-a5e1-5e3417f23701" at bounding box center [453, 248] width 346 height 11
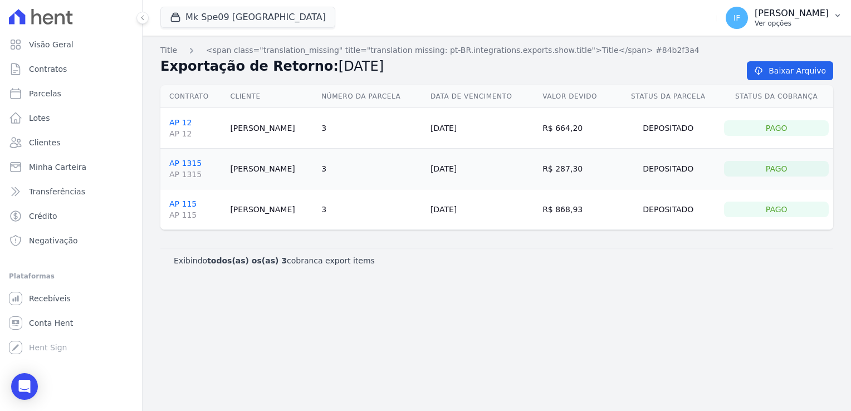
click at [755, 20] on p "Ver opções" at bounding box center [792, 23] width 74 height 9
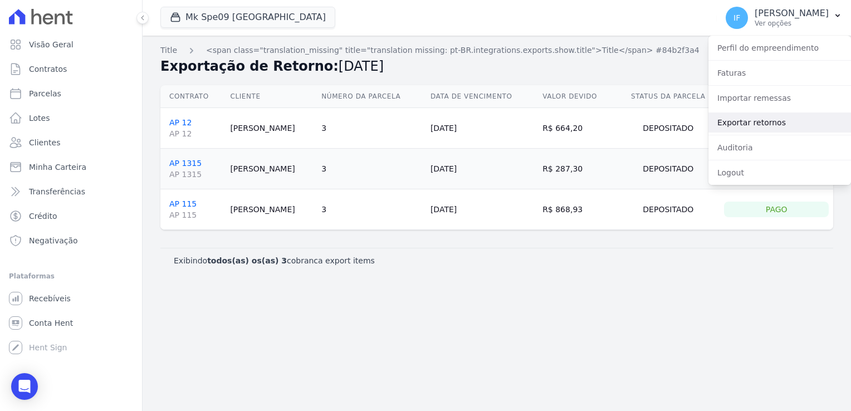
click at [771, 126] on link "Exportar retornos" at bounding box center [779, 122] width 143 height 20
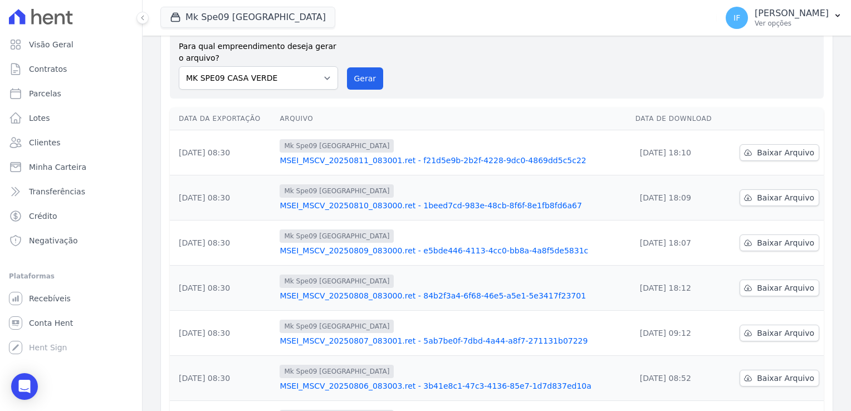
scroll to position [56, 0]
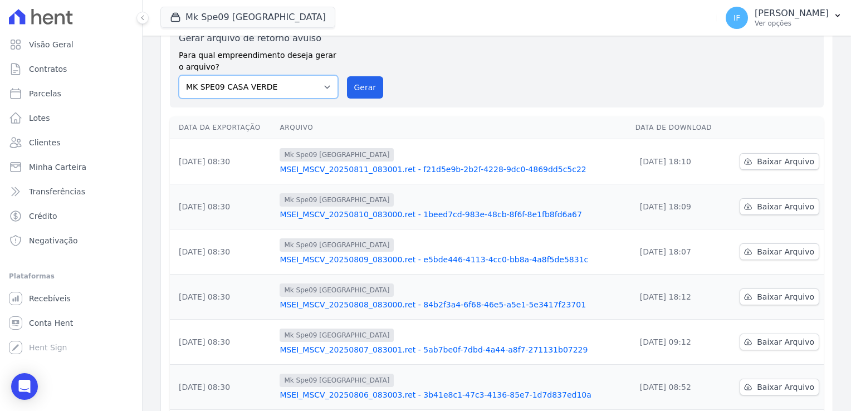
click at [317, 84] on select "MARKA SPE04 CURUÇA MARKA SPE06 EMPREENDIMENTOS E PARTICIPACOES LTDA MK SPE01 PE…" at bounding box center [258, 86] width 159 height 23
select select "39995bf4-9ae3-4619-a753-9d7f943d9086"
click at [179, 75] on select "MARKA SPE04 CURUÇA MARKA SPE06 EMPREENDIMENTOS E PARTICIPACOES LTDA MK SPE01 PE…" at bounding box center [258, 86] width 159 height 23
click at [475, 106] on div "Gerar arquivo de retorno avulso Para qual empreendimento deseja gerar o arquivo…" at bounding box center [497, 65] width 654 height 85
click at [306, 86] on select "MARKA SPE04 CURUÇA MARKA SPE06 EMPREENDIMENTOS E PARTICIPACOES LTDA MK SPE01 PE…" at bounding box center [258, 86] width 159 height 23
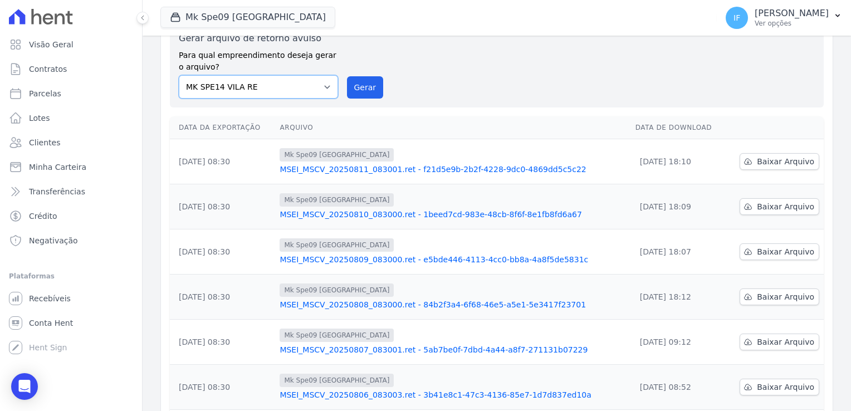
scroll to position [0, 0]
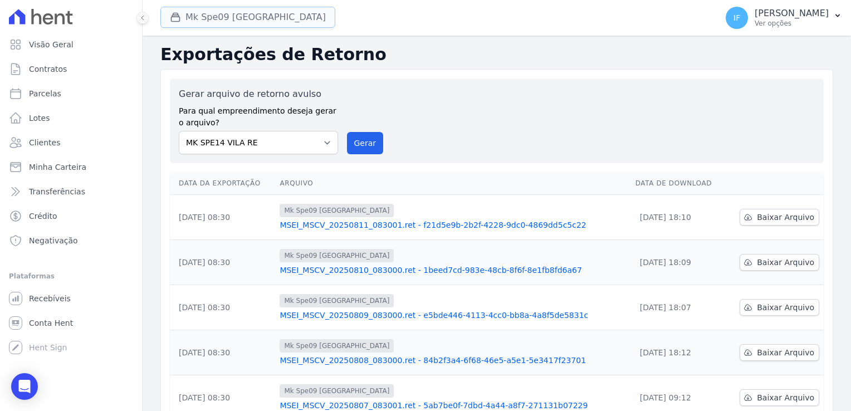
click at [217, 16] on button "Mk Spe09 [GEOGRAPHIC_DATA]" at bounding box center [247, 17] width 175 height 21
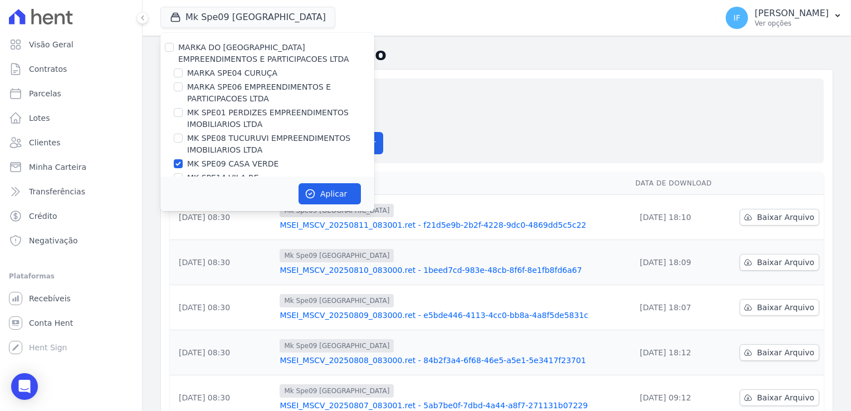
click at [236, 146] on label "MK SPE08 TUCURUVI EMPREENDIMENTOS IMOBILIARIOS LTDA" at bounding box center [280, 144] width 187 height 23
click at [183, 143] on input "MK SPE08 TUCURUVI EMPREENDIMENTOS IMOBILIARIOS LTDA" at bounding box center [178, 138] width 9 height 9
checkbox input "true"
click at [229, 163] on label "MK SPE09 CASA VERDE" at bounding box center [232, 164] width 91 height 12
click at [183, 163] on input "MK SPE09 CASA VERDE" at bounding box center [178, 163] width 9 height 9
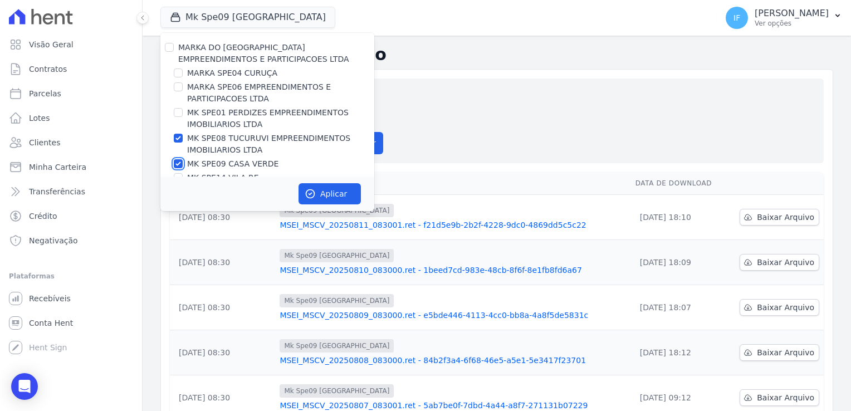
checkbox input "false"
click at [223, 140] on label "MK SPE08 TUCURUVI EMPREENDIMENTOS IMOBILIARIOS LTDA" at bounding box center [280, 144] width 187 height 23
click at [183, 140] on input "MK SPE08 TUCURUVI EMPREENDIMENTOS IMOBILIARIOS LTDA" at bounding box center [178, 138] width 9 height 9
checkbox input "false"
click at [229, 165] on label "MK SPE09 CASA VERDE" at bounding box center [232, 164] width 91 height 12
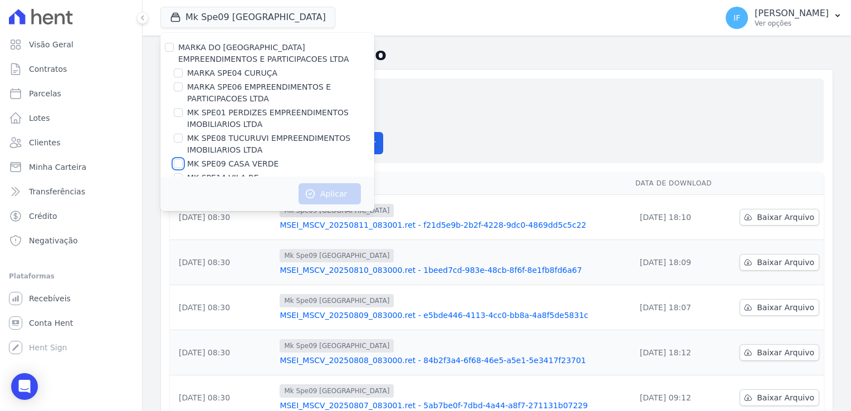
click at [183, 165] on input "MK SPE09 CASA VERDE" at bounding box center [178, 163] width 9 height 9
checkbox input "true"
click at [330, 193] on button "Aplicar" at bounding box center [329, 193] width 62 height 21
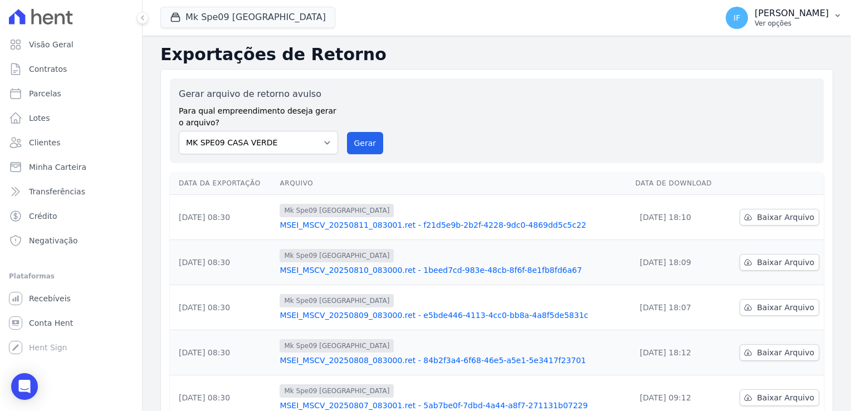
click at [755, 25] on p "Ver opções" at bounding box center [792, 23] width 74 height 9
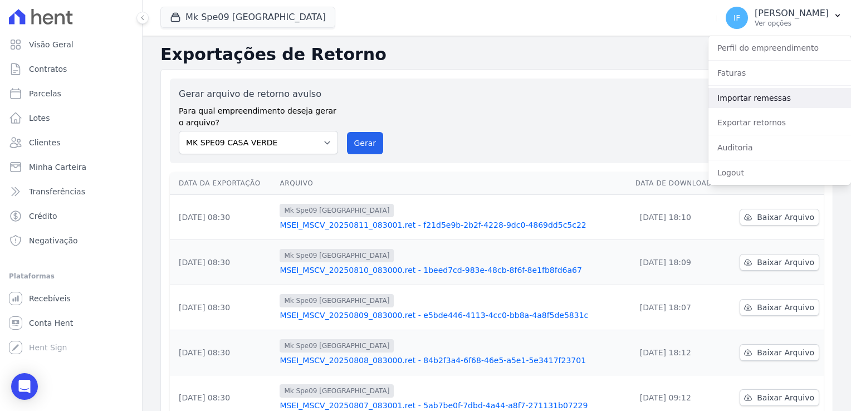
click at [766, 104] on link "Importar remessas" at bounding box center [779, 98] width 143 height 20
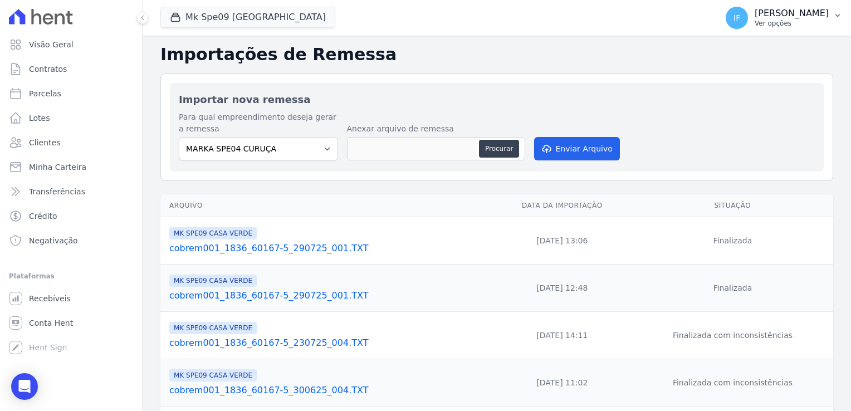
click at [755, 21] on p "Ver opções" at bounding box center [792, 23] width 74 height 9
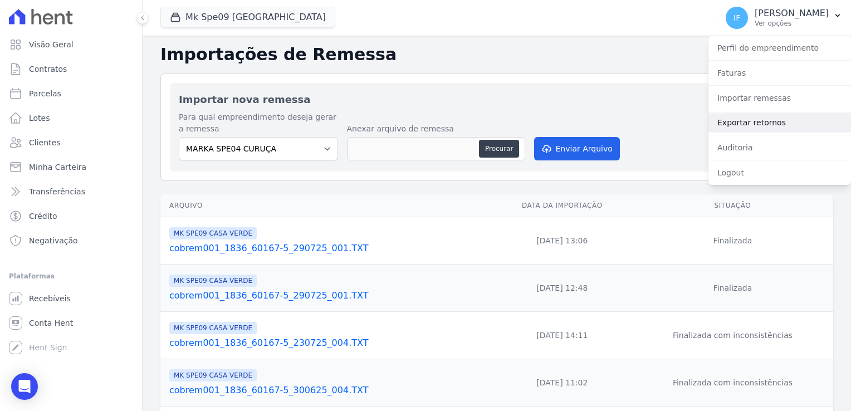
click at [778, 121] on link "Exportar retornos" at bounding box center [779, 122] width 143 height 20
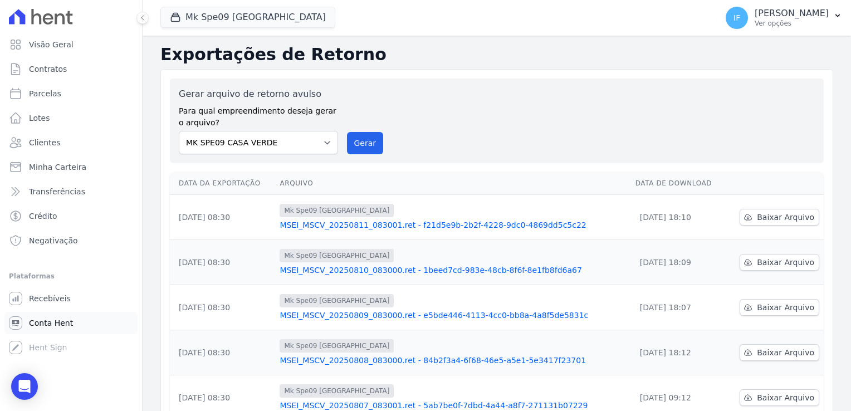
click at [61, 320] on span "Conta Hent" at bounding box center [51, 322] width 44 height 11
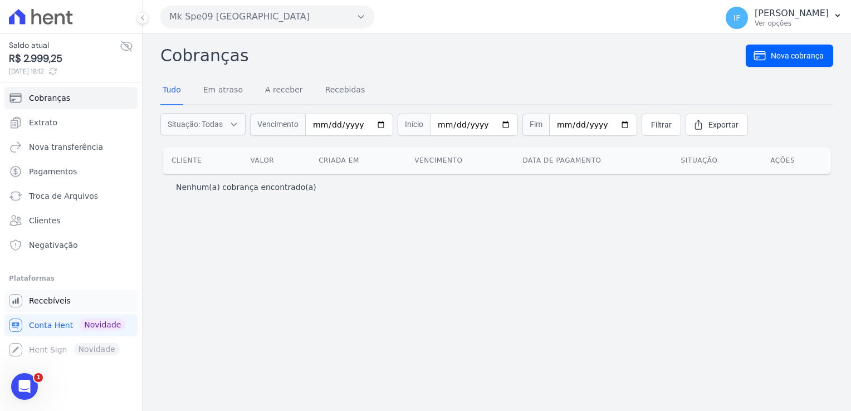
click at [51, 302] on span "Recebíveis" at bounding box center [50, 300] width 42 height 11
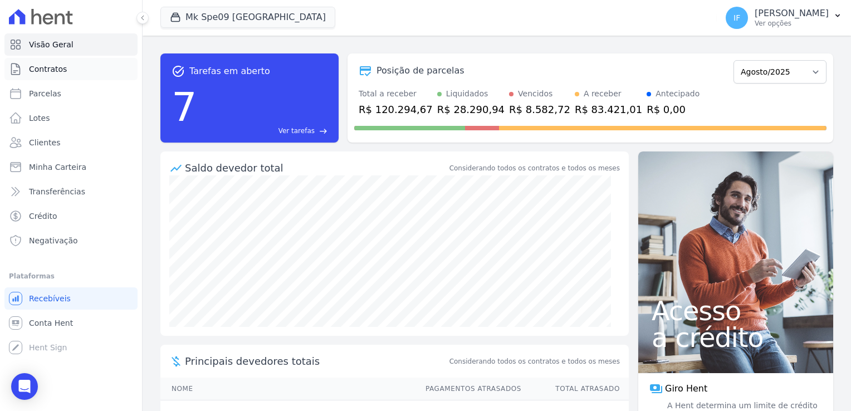
click at [56, 68] on span "Contratos" at bounding box center [48, 68] width 38 height 11
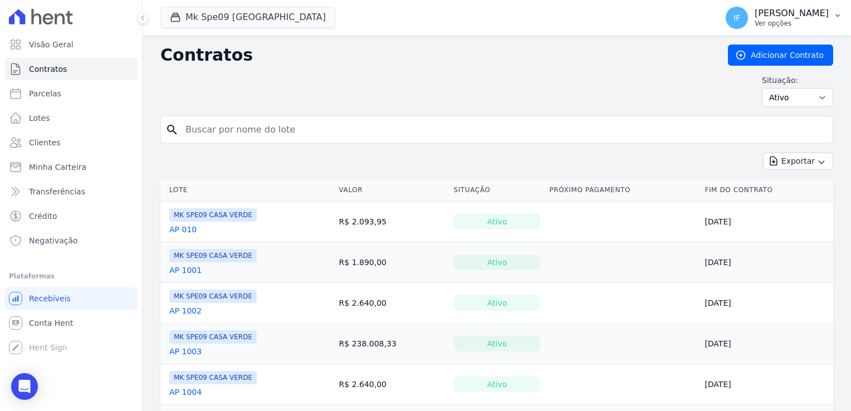
click at [755, 21] on p "Ver opções" at bounding box center [792, 23] width 74 height 9
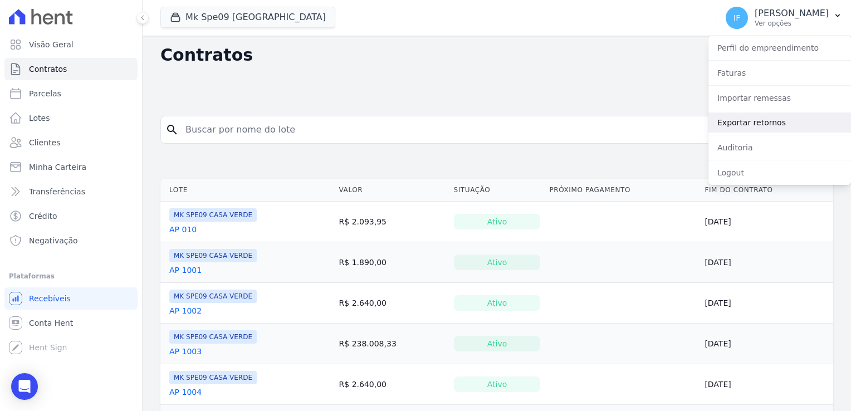
click at [763, 128] on link "Exportar retornos" at bounding box center [779, 122] width 143 height 20
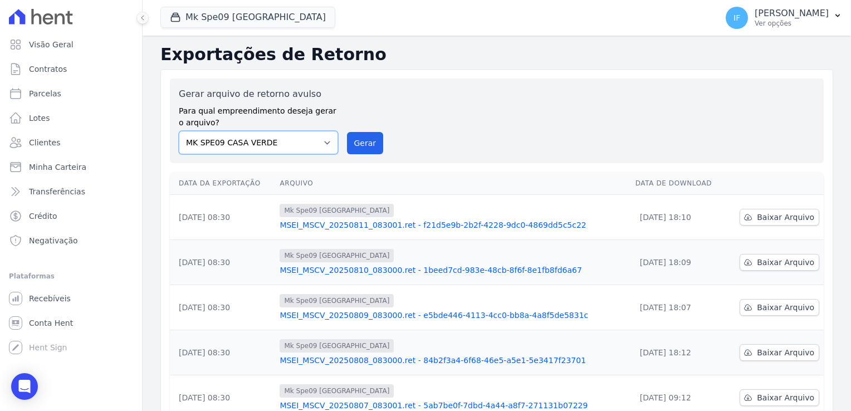
click at [286, 140] on select "MARKA SPE04 CURUÇA MARKA SPE06 EMPREENDIMENTOS E PARTICIPACOES LTDA MK SPE01 PE…" at bounding box center [258, 142] width 159 height 23
select select "c3468c08-4eb0-41a5-9d3d-6eb0d26d8926"
click at [179, 131] on select "MARKA SPE04 CURUÇA MARKA SPE06 EMPREENDIMENTOS E PARTICIPACOES LTDA MK SPE01 PE…" at bounding box center [258, 142] width 159 height 23
click at [649, 184] on th "Data de Download" at bounding box center [678, 183] width 95 height 23
click at [324, 140] on select "MARKA SPE04 CURUÇA MARKA SPE06 EMPREENDIMENTOS E PARTICIPACOES LTDA MK SPE01 PE…" at bounding box center [258, 142] width 159 height 23
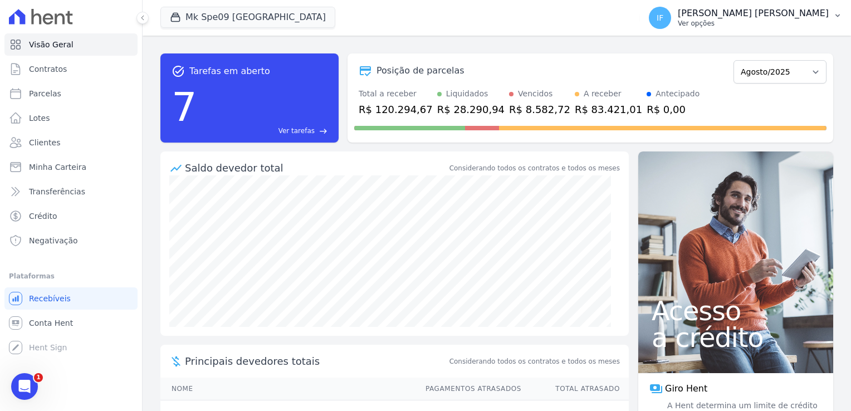
click at [736, 24] on p "Ver opções" at bounding box center [753, 23] width 151 height 9
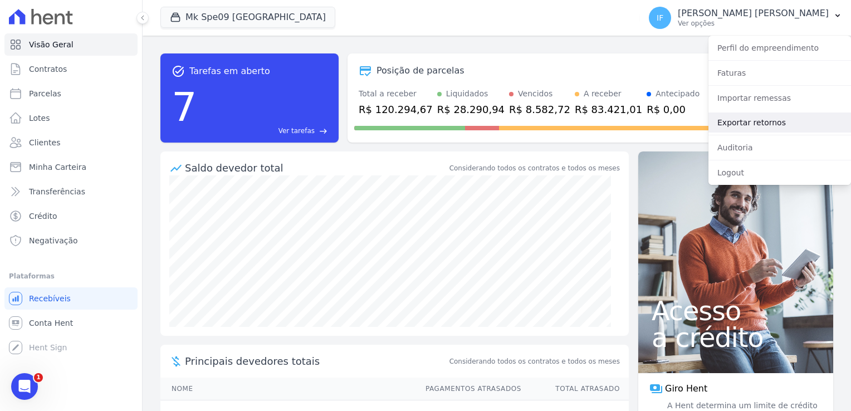
click at [771, 125] on link "Exportar retornos" at bounding box center [779, 122] width 143 height 20
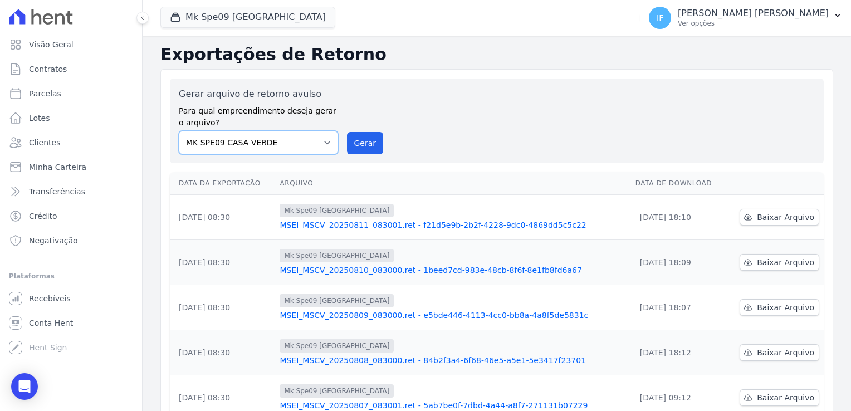
click at [325, 141] on select "MARKA SPE04 CURUÇA MARKA SPE06 EMPREENDIMENTOS E PARTICIPACOES LTDA MK SPE01 PE…" at bounding box center [258, 142] width 159 height 23
select select "39995bf4-9ae3-4619-a753-9d7f943d9086"
click at [179, 131] on select "MARKA SPE04 CURUÇA MARKA SPE06 EMPREENDIMENTOS E PARTICIPACOES LTDA MK SPE01 PE…" at bounding box center [258, 142] width 159 height 23
click at [356, 140] on button "Gerar" at bounding box center [365, 143] width 37 height 22
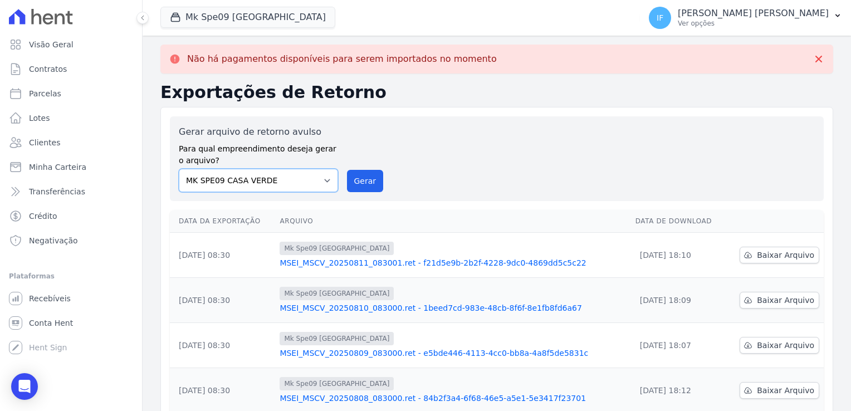
click at [321, 181] on select "MARKA SPE04 CURUÇA MARKA SPE06 EMPREENDIMENTOS E PARTICIPACOES LTDA MK SPE01 PE…" at bounding box center [258, 180] width 159 height 23
select select "c3468c08-4eb0-41a5-9d3d-6eb0d26d8926"
click at [179, 169] on select "MARKA SPE04 CURUÇA MARKA SPE06 EMPREENDIMENTOS E PARTICIPACOES LTDA MK SPE01 PE…" at bounding box center [258, 180] width 159 height 23
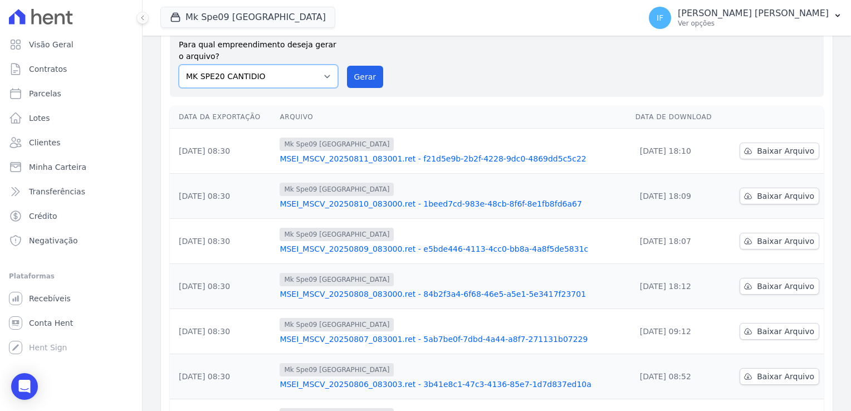
scroll to position [111, 0]
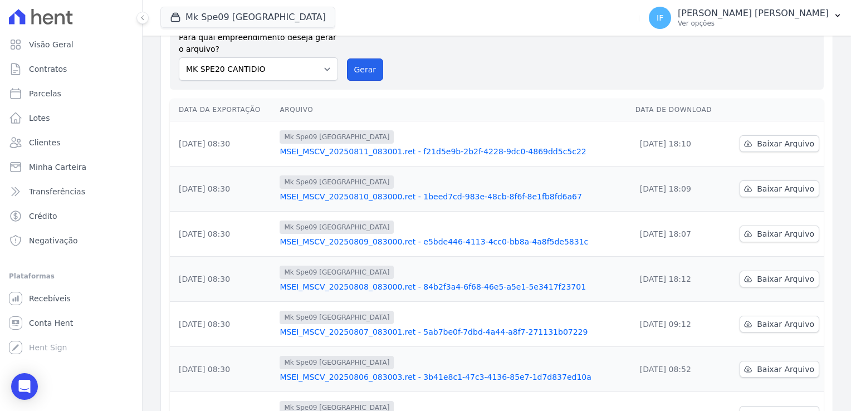
drag, startPoint x: 352, startPoint y: 69, endPoint x: 452, endPoint y: 90, distance: 101.9
click at [354, 68] on button "Gerar" at bounding box center [365, 69] width 37 height 22
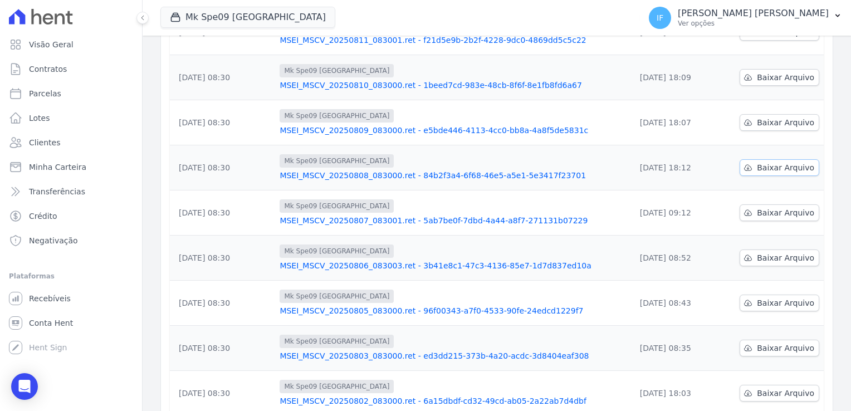
scroll to position [185, 0]
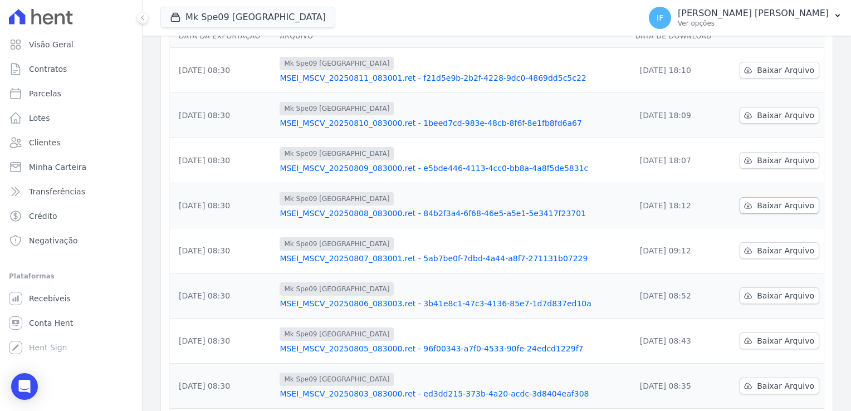
click at [775, 200] on span "Baixar Arquivo" at bounding box center [785, 205] width 57 height 11
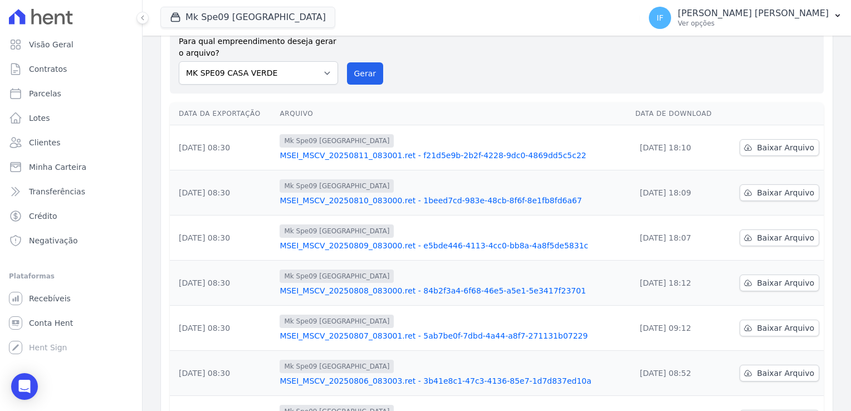
scroll to position [0, 0]
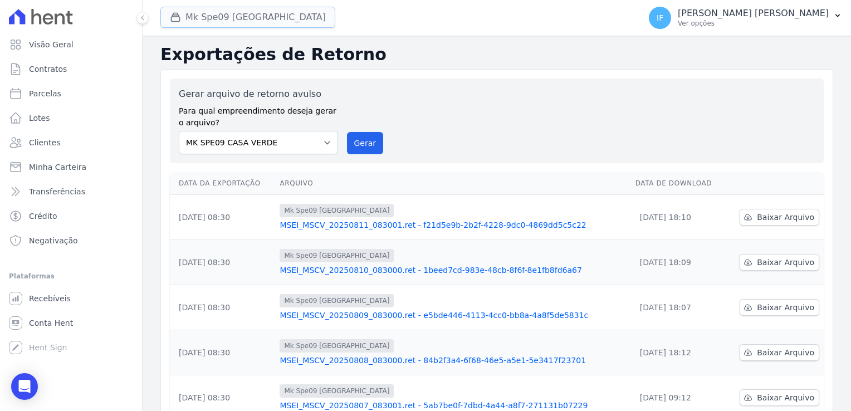
click at [209, 17] on button "Mk Spe09 Casa Verde" at bounding box center [247, 17] width 175 height 21
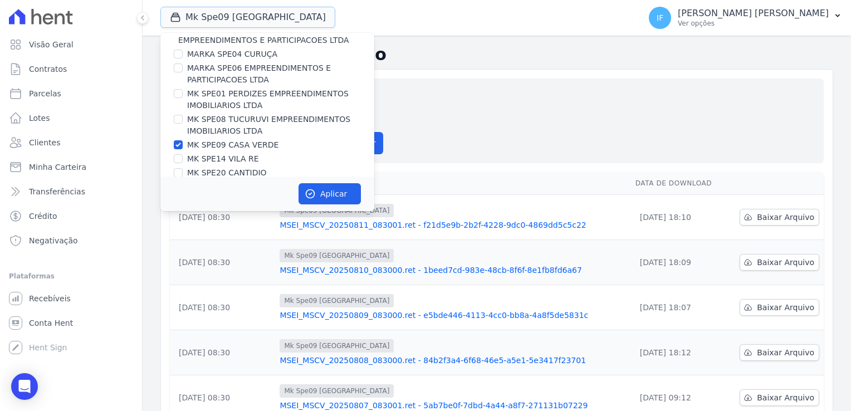
scroll to position [30, 0]
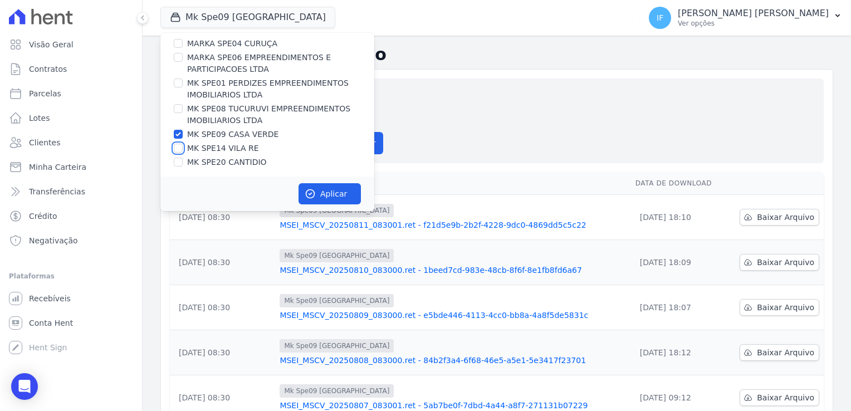
click at [178, 146] on input "MK SPE14 VILA RE" at bounding box center [178, 148] width 9 height 9
checkbox input "true"
click at [174, 133] on input "MK SPE09 CASA VERDE" at bounding box center [178, 134] width 9 height 9
checkbox input "false"
click at [334, 197] on button "Aplicar" at bounding box center [329, 193] width 62 height 21
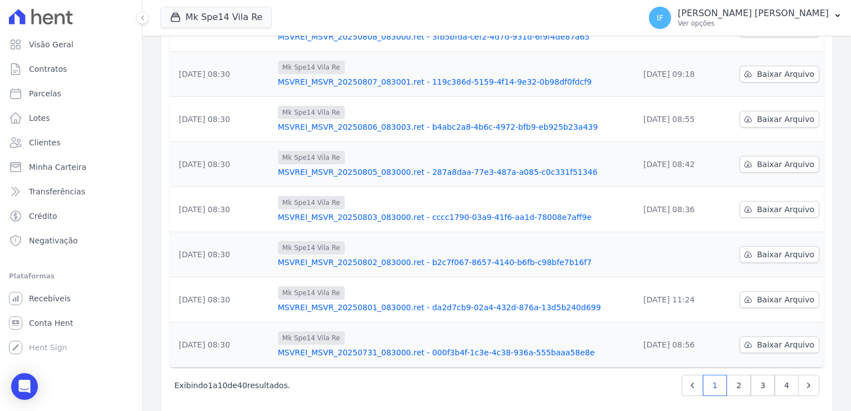
scroll to position [291, 0]
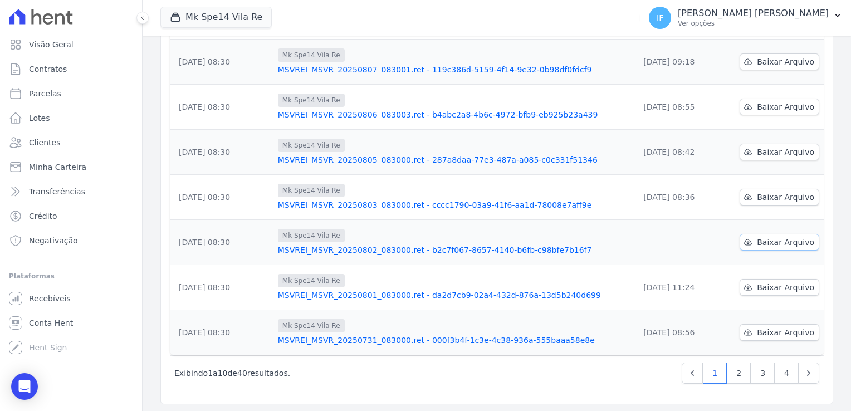
click at [771, 238] on span "Baixar Arquivo" at bounding box center [785, 242] width 57 height 11
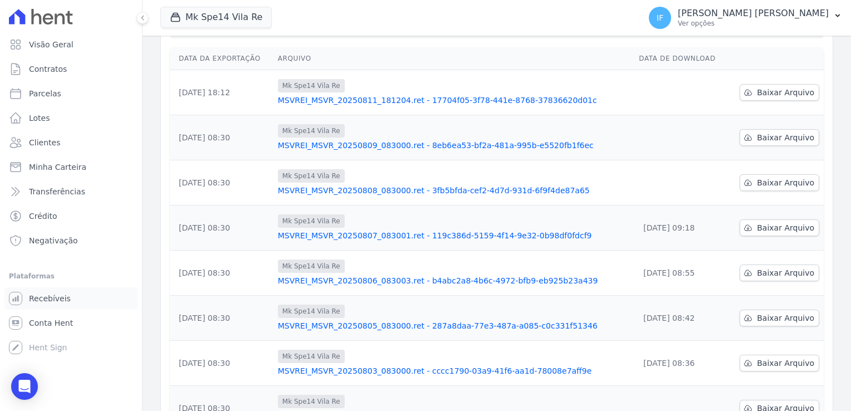
scroll to position [124, 0]
click at [766, 183] on span "Baixar Arquivo" at bounding box center [785, 183] width 57 height 11
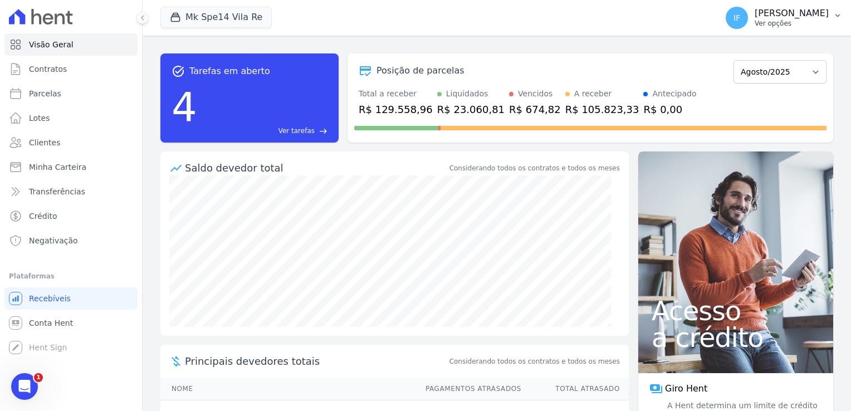
click at [755, 17] on p "[PERSON_NAME]" at bounding box center [792, 13] width 74 height 11
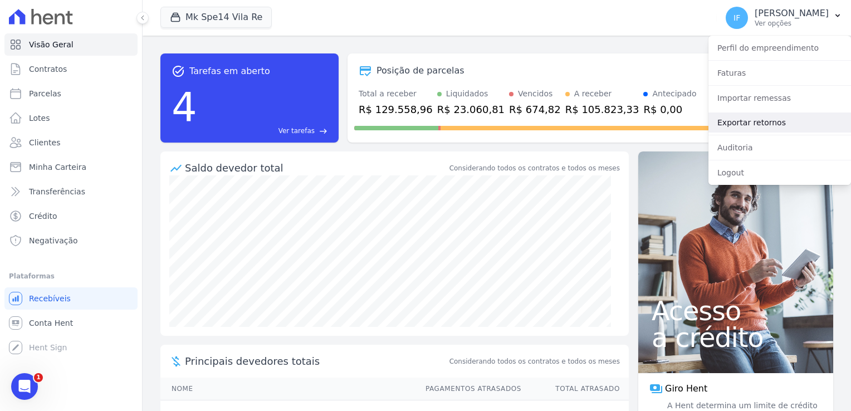
click at [777, 123] on link "Exportar retornos" at bounding box center [779, 122] width 143 height 20
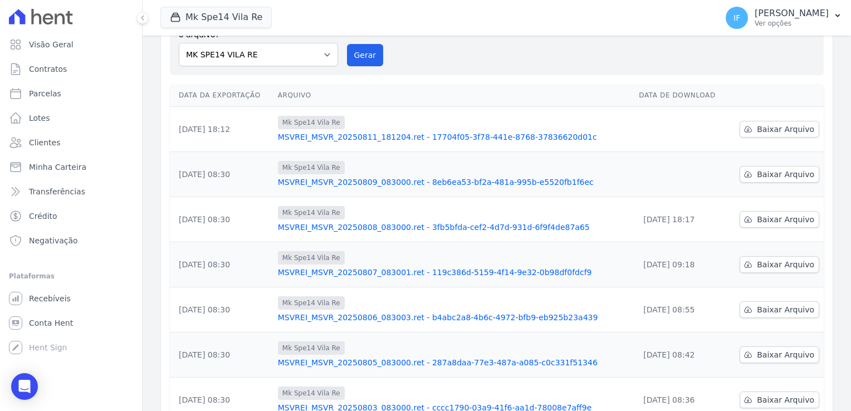
scroll to position [111, 0]
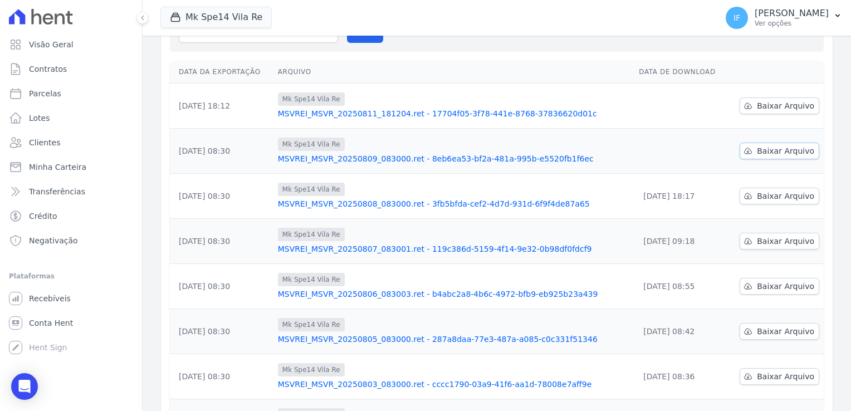
click at [763, 149] on span "Baixar Arquivo" at bounding box center [785, 150] width 57 height 11
click at [511, 366] on div "Mk Spe14 Vila Re" at bounding box center [454, 369] width 352 height 13
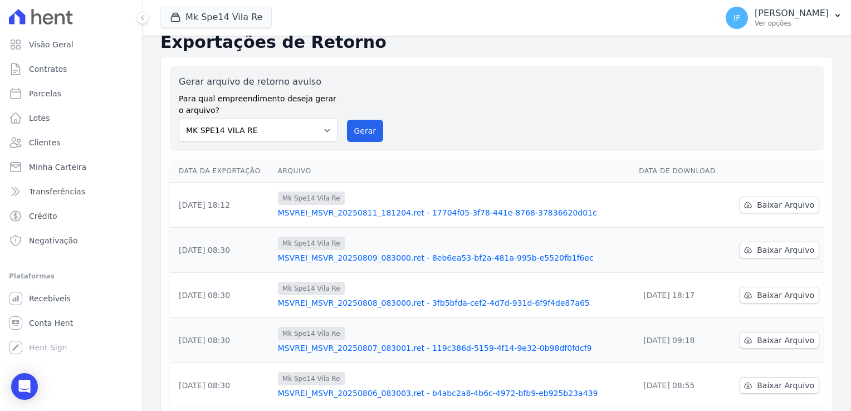
scroll to position [0, 0]
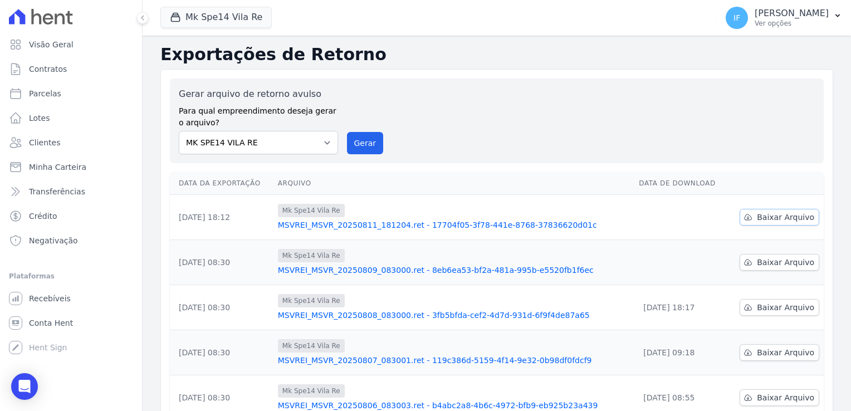
click at [768, 217] on span "Baixar Arquivo" at bounding box center [785, 217] width 57 height 11
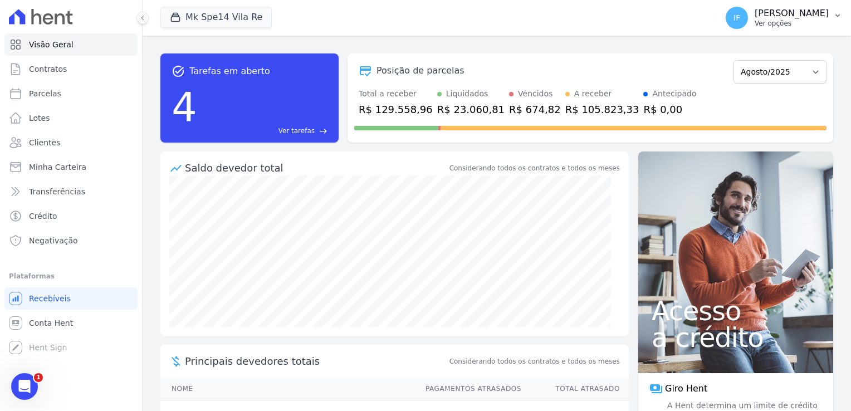
click at [755, 27] on p "Ver opções" at bounding box center [792, 23] width 74 height 9
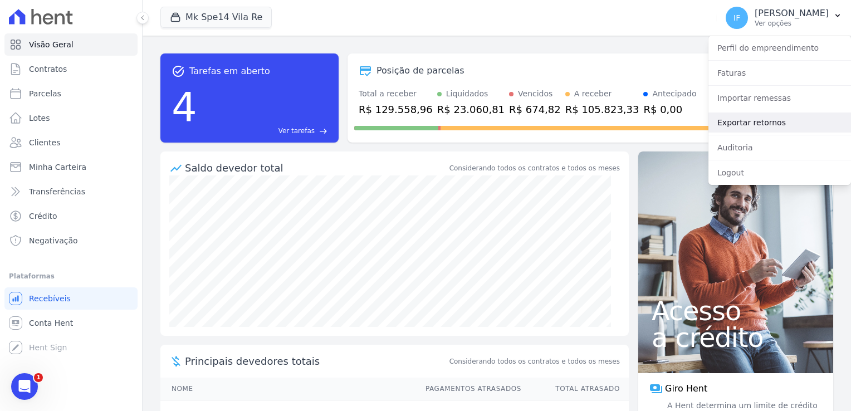
click at [786, 122] on link "Exportar retornos" at bounding box center [779, 122] width 143 height 20
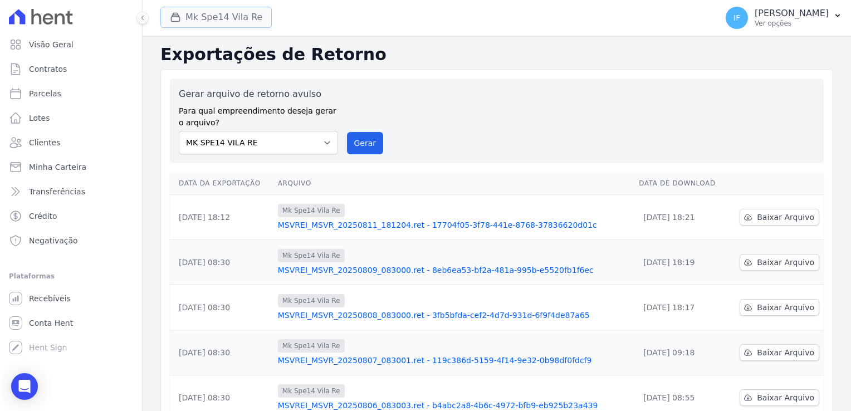
click at [249, 17] on button "Mk Spe14 Vila Re" at bounding box center [215, 17] width 111 height 21
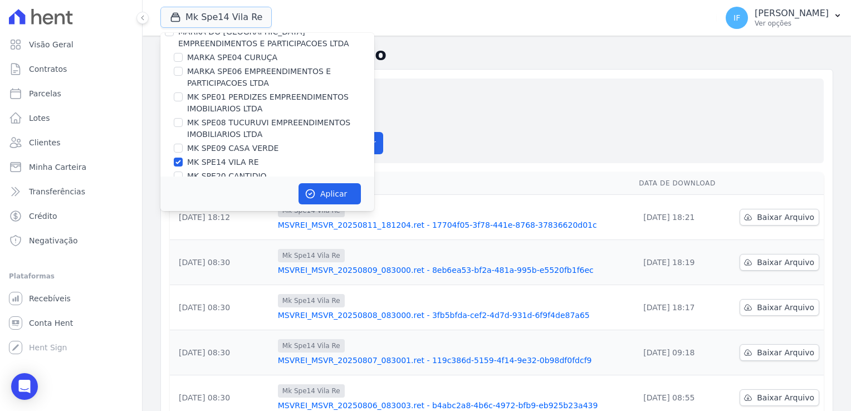
scroll to position [30, 0]
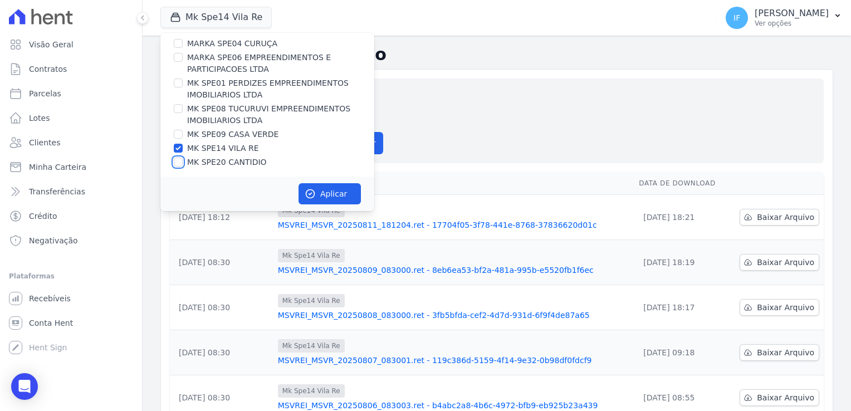
click at [179, 159] on input "MK SPE20 CANTIDIO" at bounding box center [178, 162] width 9 height 9
checkbox input "true"
click at [180, 148] on input "MK SPE14 VILA RE" at bounding box center [178, 148] width 9 height 9
checkbox input "false"
click at [336, 194] on button "Aplicar" at bounding box center [329, 193] width 62 height 21
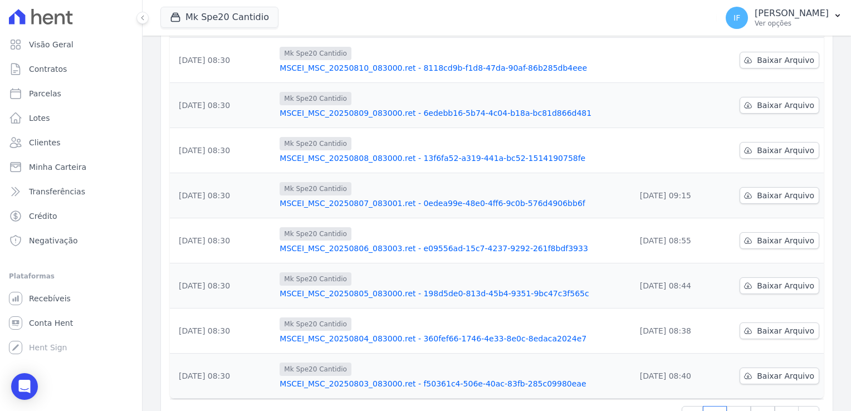
scroll to position [223, 0]
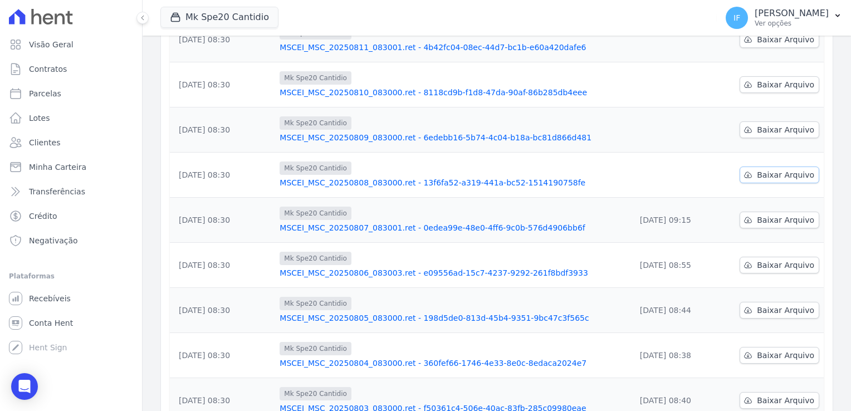
click at [781, 171] on span "Baixar Arquivo" at bounding box center [785, 174] width 57 height 11
click at [119, 366] on div "Visão Geral Contratos [GEOGRAPHIC_DATA] Lotes Clientes Minha Carteira Transferê…" at bounding box center [71, 205] width 142 height 411
click at [772, 130] on span "Baixar Arquivo" at bounding box center [785, 129] width 57 height 11
click at [136, 379] on div "Visão Geral Contratos [GEOGRAPHIC_DATA] Lotes Clientes Minha Carteira Transferê…" at bounding box center [71, 205] width 142 height 411
click at [772, 81] on span "Baixar Arquivo" at bounding box center [785, 84] width 57 height 11
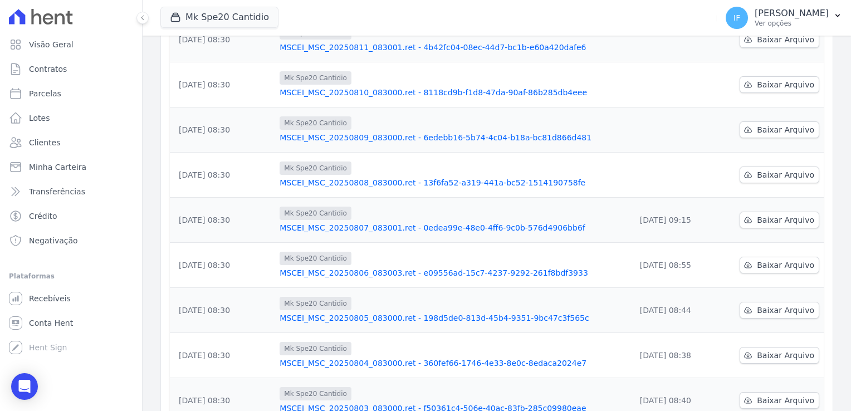
click at [107, 367] on div "Visão Geral Contratos [GEOGRAPHIC_DATA] Lotes Clientes Minha Carteira Transferê…" at bounding box center [71, 205] width 142 height 411
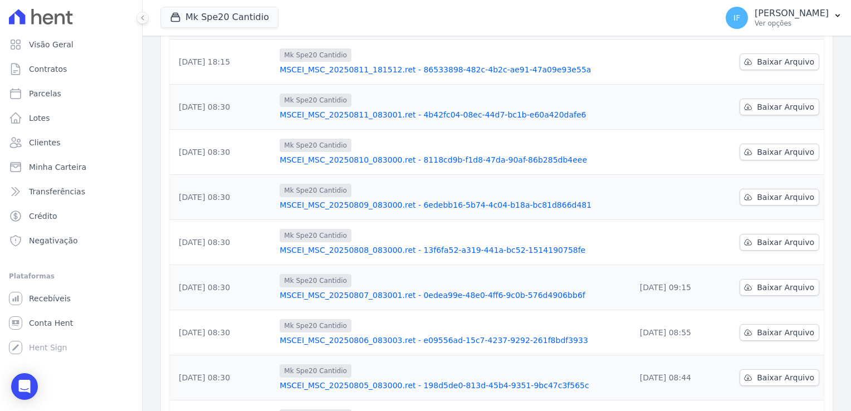
scroll to position [111, 0]
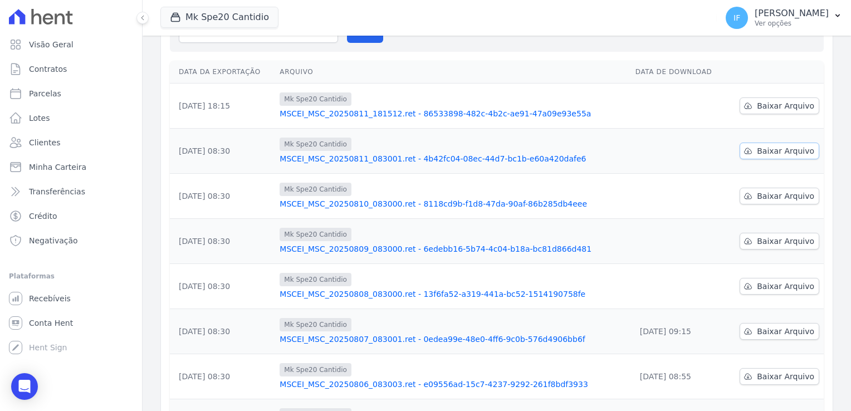
click at [757, 150] on span "Baixar Arquivo" at bounding box center [785, 150] width 57 height 11
click at [105, 363] on div "Visão Geral Contratos [GEOGRAPHIC_DATA] Lotes Clientes Minha Carteira Transferê…" at bounding box center [71, 205] width 142 height 411
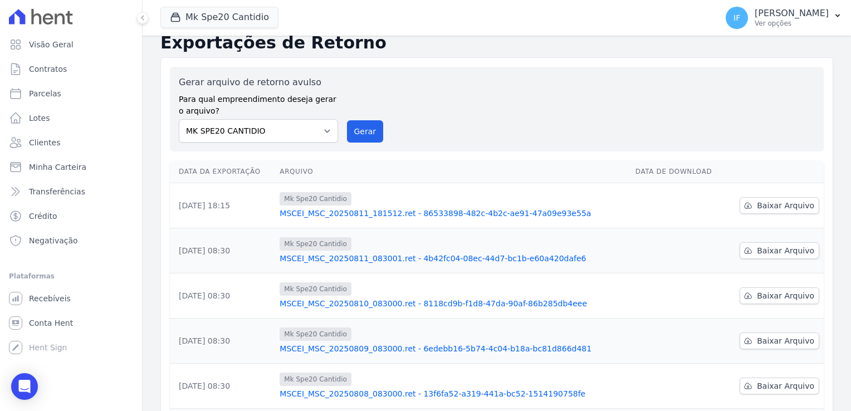
scroll to position [0, 0]
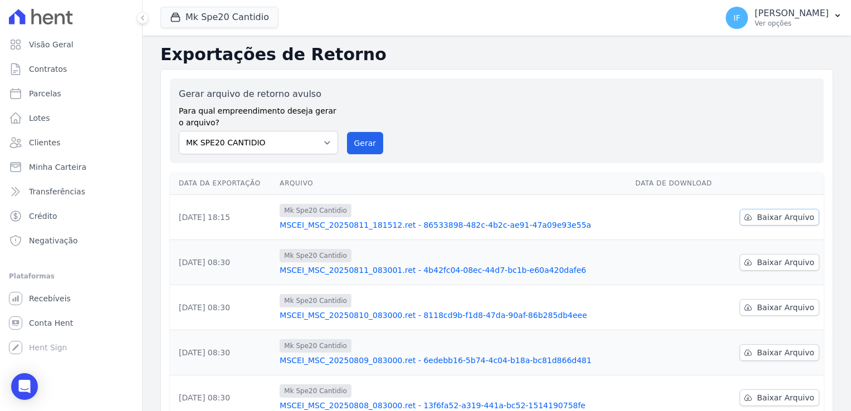
click at [760, 221] on span "Baixar Arquivo" at bounding box center [785, 217] width 57 height 11
click at [536, 117] on div "Gerar arquivo de retorno avulso Para qual empreendimento deseja gerar o arquivo…" at bounding box center [497, 120] width 636 height 67
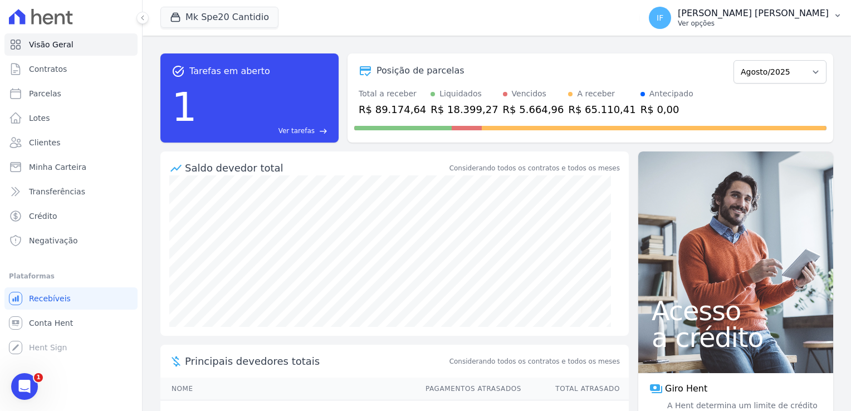
click at [755, 12] on p "[PERSON_NAME] [PERSON_NAME]" at bounding box center [753, 13] width 151 height 11
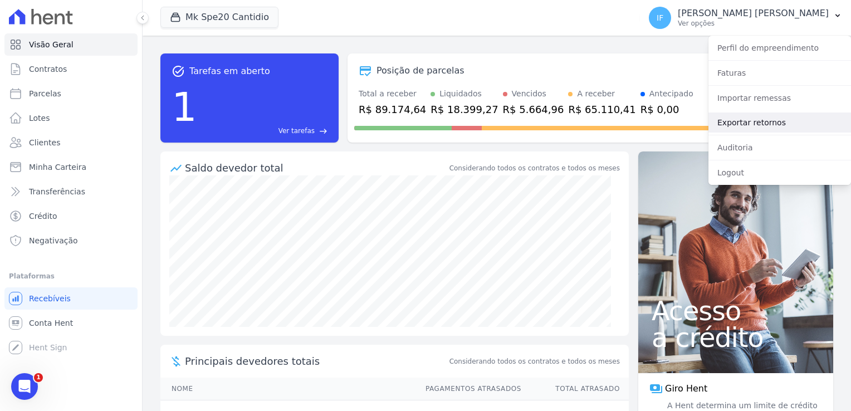
click at [756, 124] on link "Exportar retornos" at bounding box center [779, 122] width 143 height 20
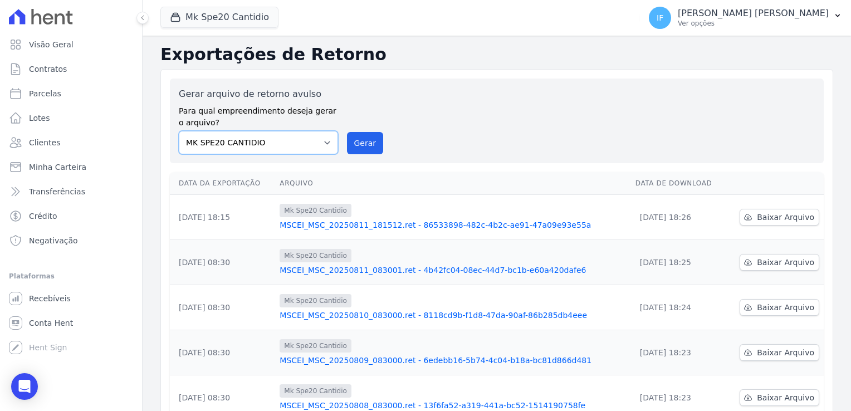
click at [306, 143] on select "MARKA SPE04 CURUÇA MARKA SPE06 EMPREENDIMENTOS E PARTICIPACOES LTDA MK SPE01 PE…" at bounding box center [258, 142] width 159 height 23
click at [247, 17] on button "Mk Spe20 Cantidio" at bounding box center [219, 17] width 118 height 21
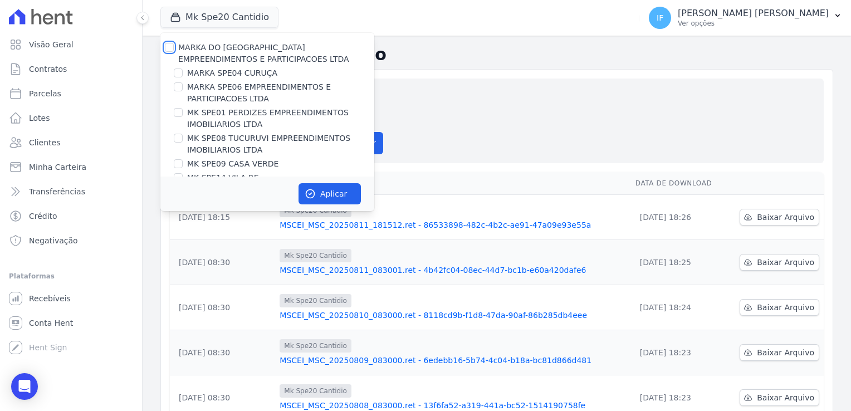
click at [170, 50] on input "MARKA DO [GEOGRAPHIC_DATA] EMPREENDIMENTOS E PARTICIPACOES LTDA" at bounding box center [169, 47] width 9 height 9
checkbox input "true"
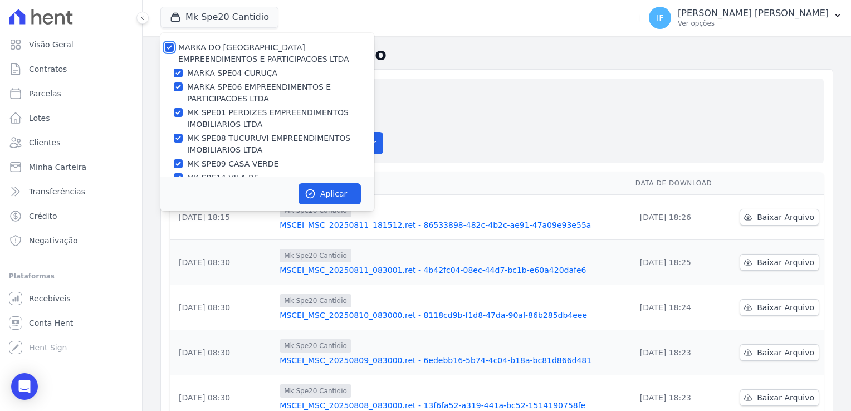
checkbox input "true"
click at [317, 192] on button "Aplicar" at bounding box center [329, 193] width 62 height 21
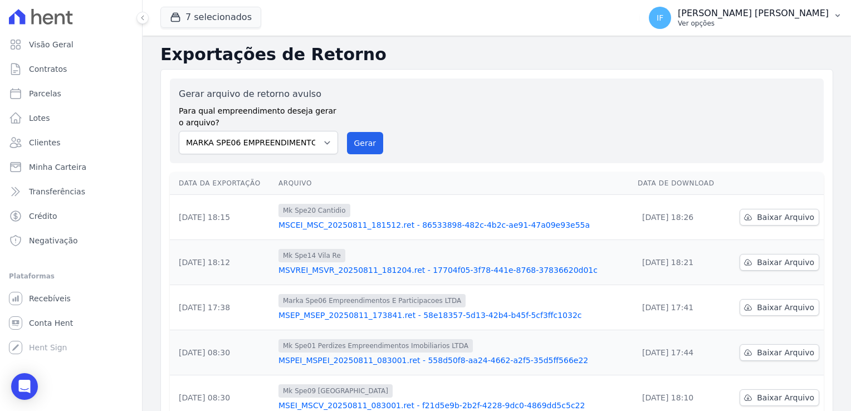
click at [763, 19] on p "Ver opções" at bounding box center [753, 23] width 151 height 9
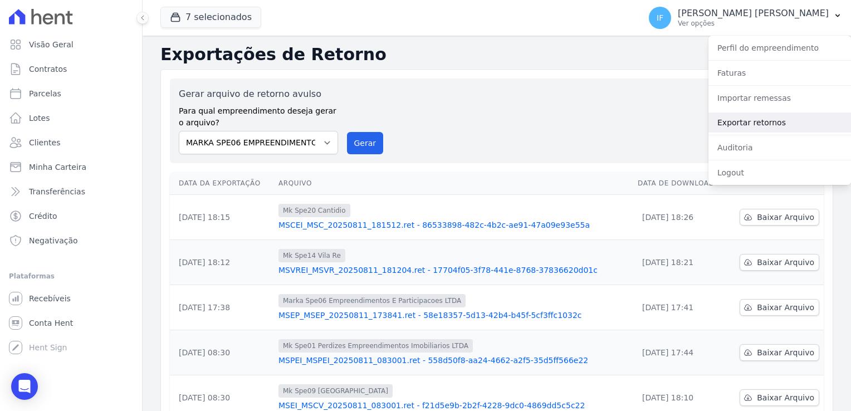
click at [784, 126] on link "Exportar retornos" at bounding box center [779, 122] width 143 height 20
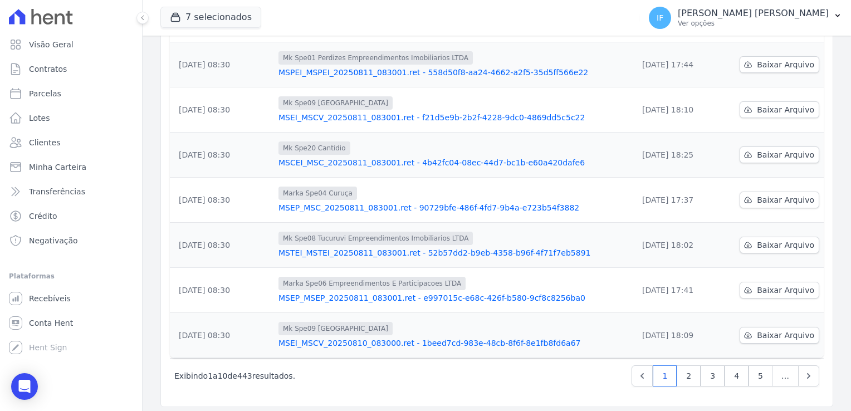
scroll to position [291, 0]
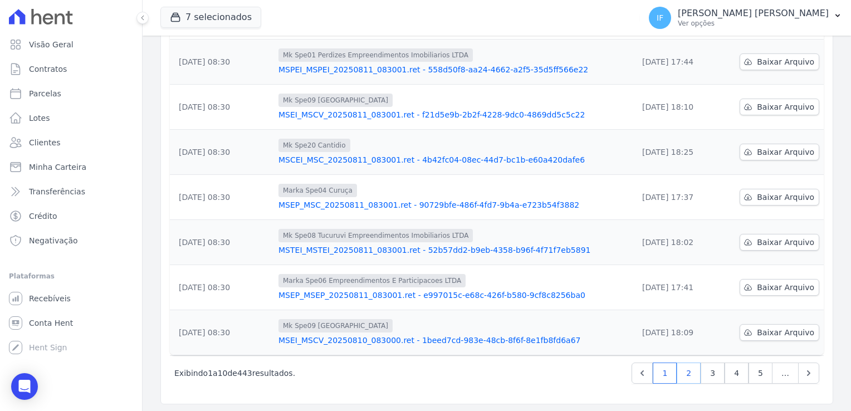
click at [681, 378] on link "2" at bounding box center [689, 373] width 24 height 21
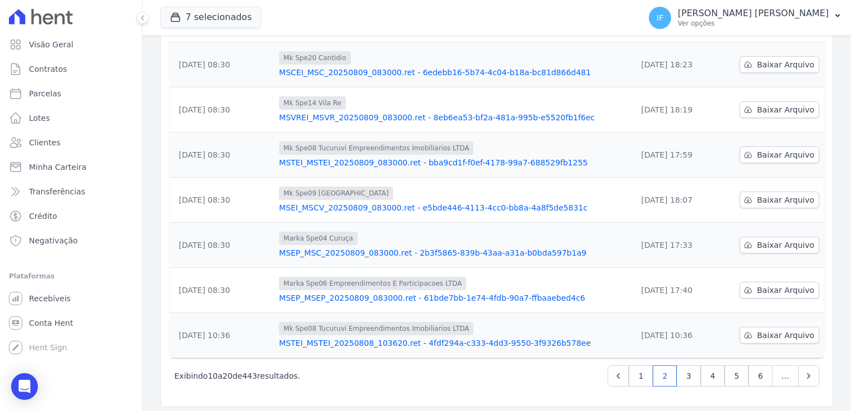
scroll to position [291, 0]
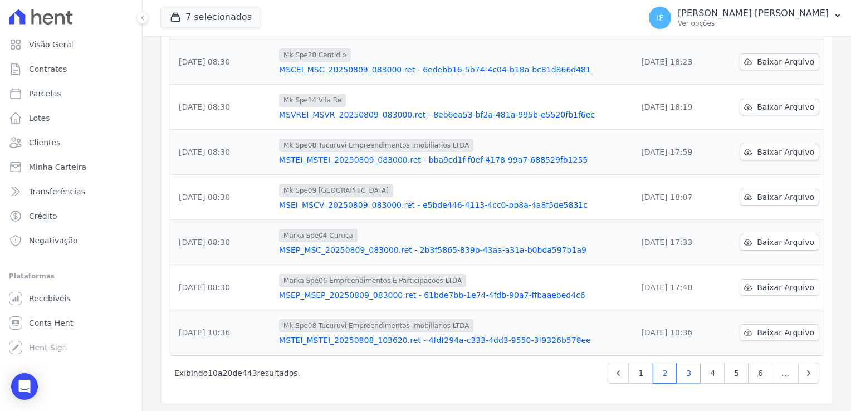
click at [684, 369] on link "3" at bounding box center [689, 373] width 24 height 21
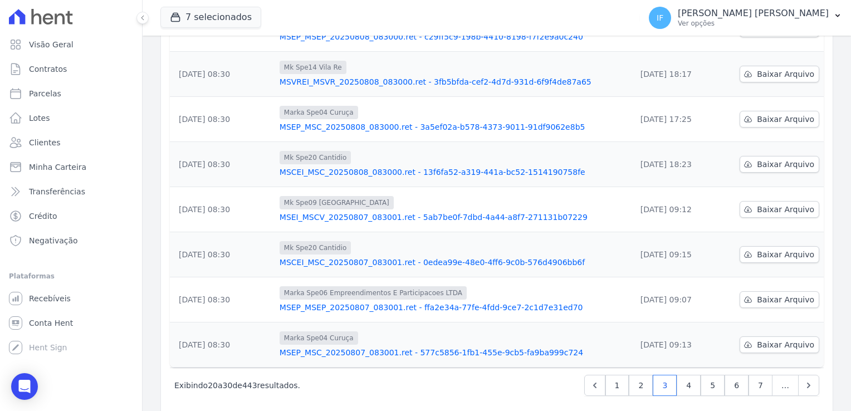
scroll to position [291, 0]
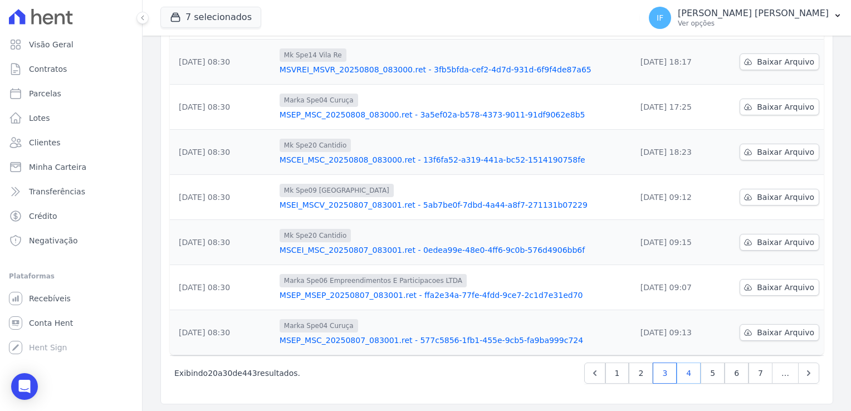
click at [683, 372] on link "4" at bounding box center [689, 373] width 24 height 21
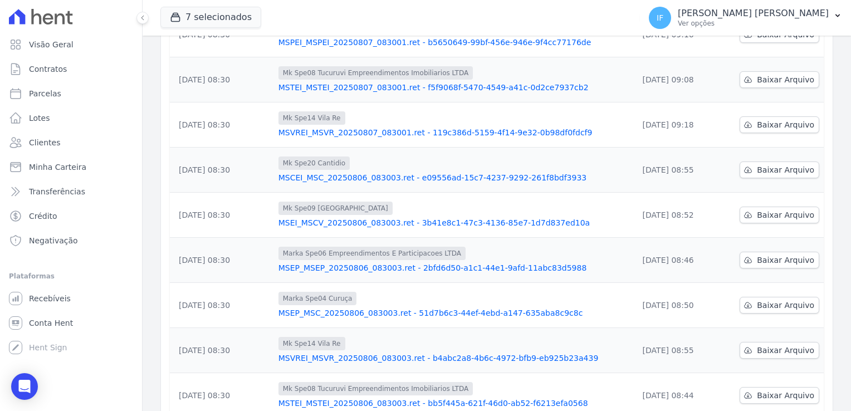
scroll to position [291, 0]
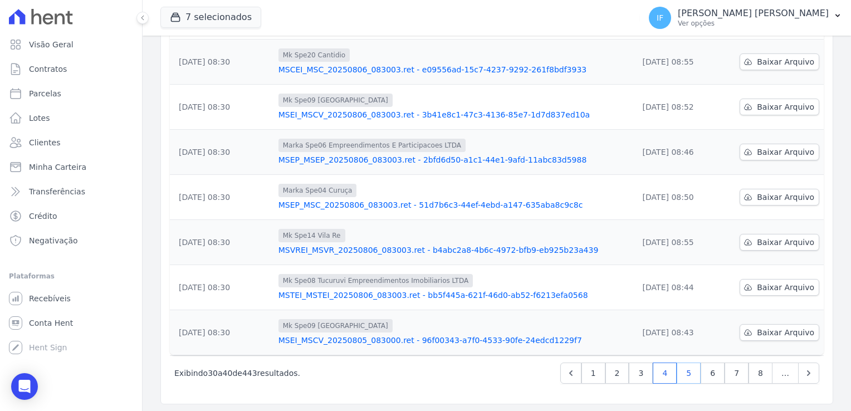
click at [688, 374] on link "5" at bounding box center [689, 373] width 24 height 21
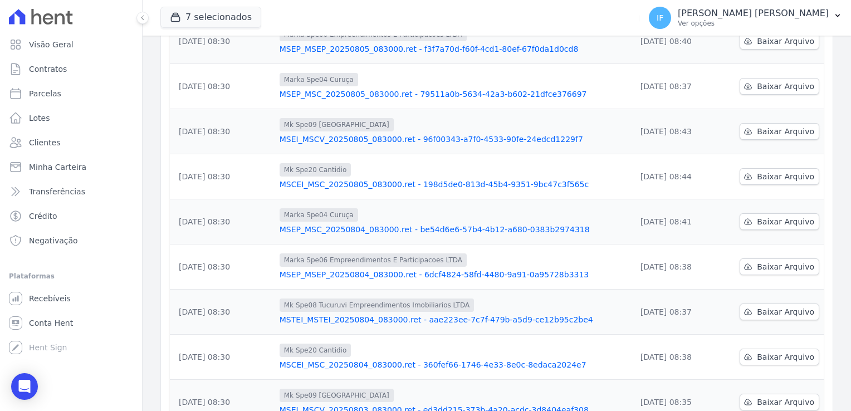
scroll to position [291, 0]
